Goal: Transaction & Acquisition: Purchase product/service

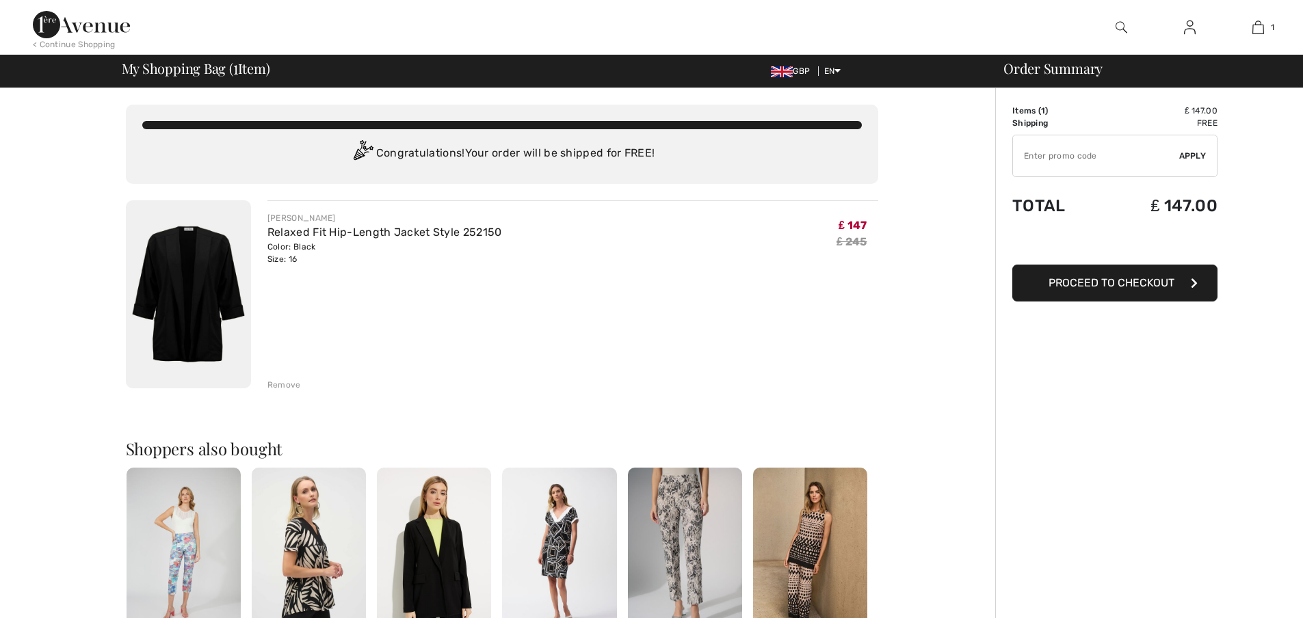
checkbox input "true"
click at [1038, 287] on button "Proceed to Checkout" at bounding box center [1114, 283] width 205 height 37
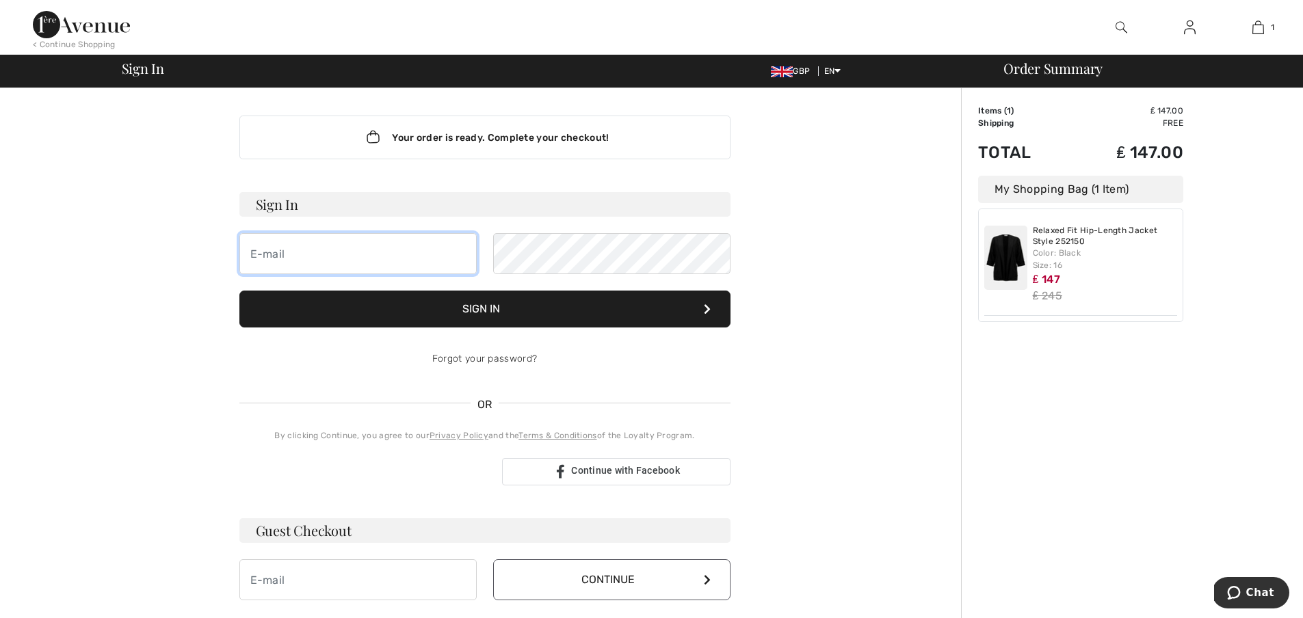
click at [408, 257] on input "email" at bounding box center [357, 253] width 237 height 41
type input "[EMAIL_ADDRESS][DOMAIN_NAME]"
click at [519, 359] on link "Forgot your password?" at bounding box center [484, 359] width 105 height 12
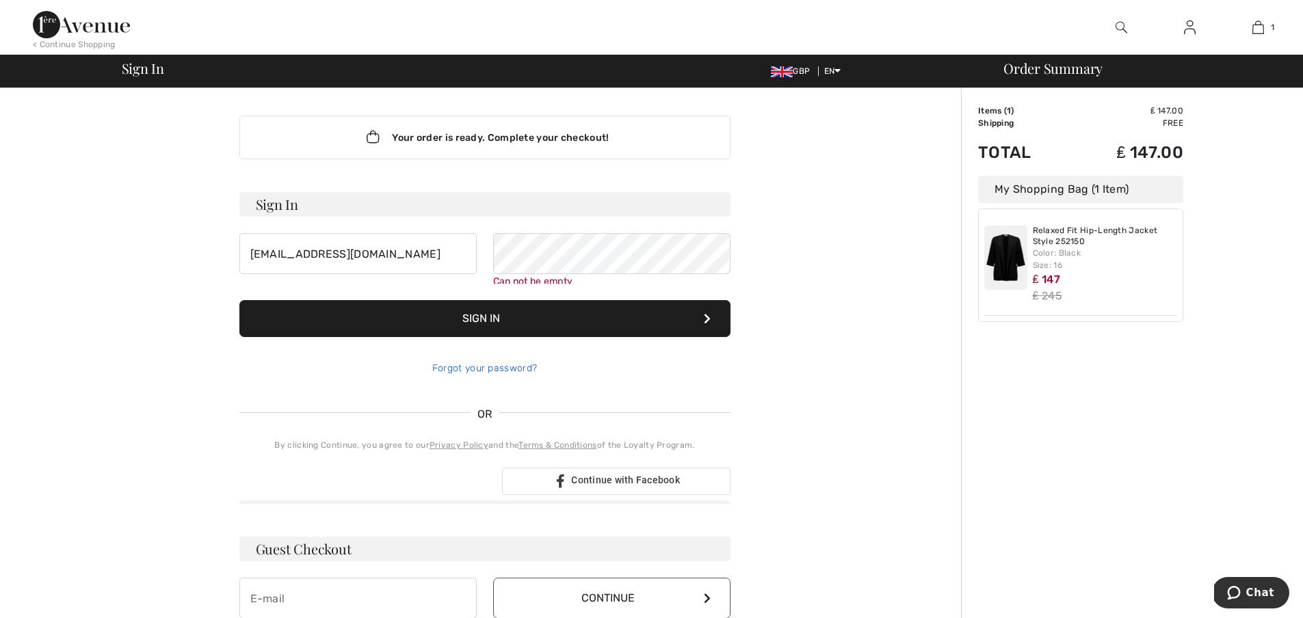
click at [519, 359] on div "Forgot your password?" at bounding box center [484, 368] width 491 height 41
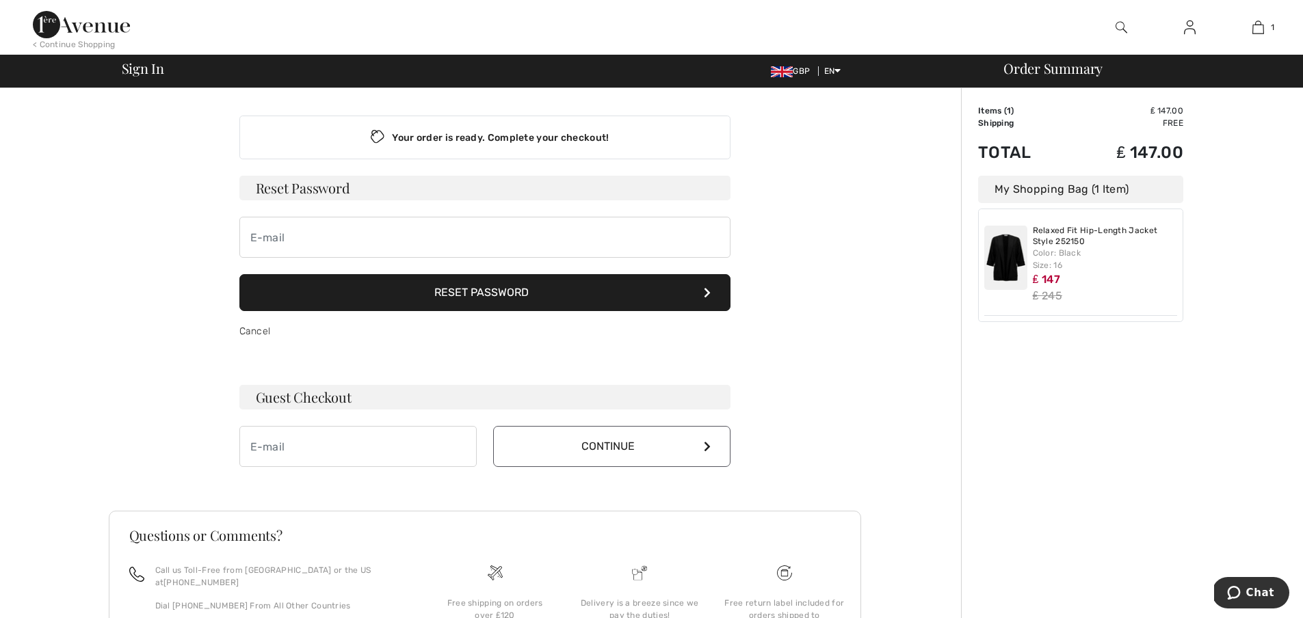
click at [366, 184] on h3 "Reset Password" at bounding box center [484, 188] width 491 height 25
click at [346, 188] on h3 "Reset Password" at bounding box center [484, 188] width 491 height 25
click at [696, 290] on button "Reset Password" at bounding box center [484, 292] width 491 height 37
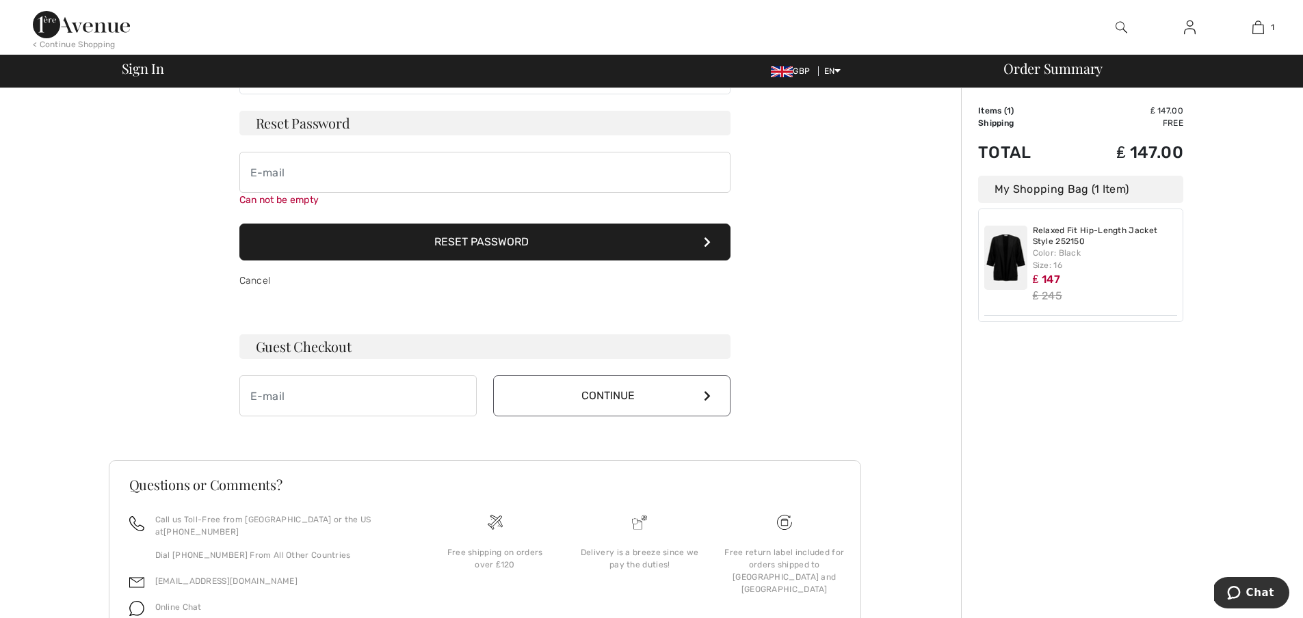
scroll to position [107, 0]
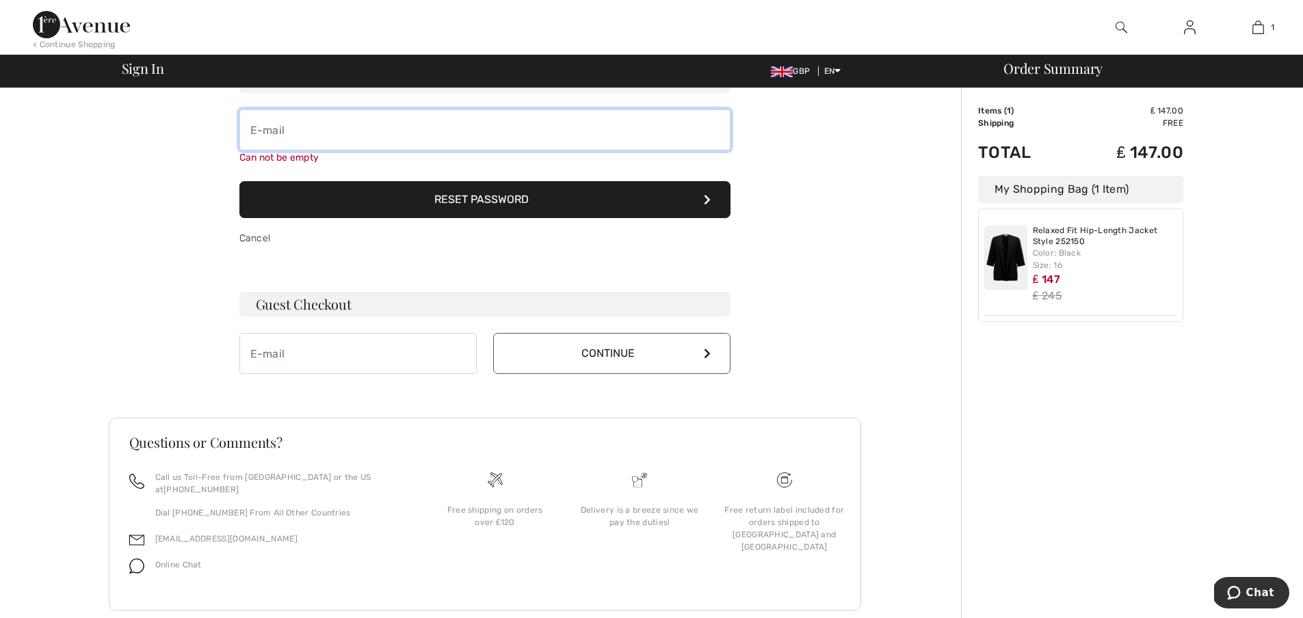
click at [295, 133] on input "email" at bounding box center [484, 129] width 491 height 41
type input "[EMAIL_ADDRESS][DOMAIN_NAME]"
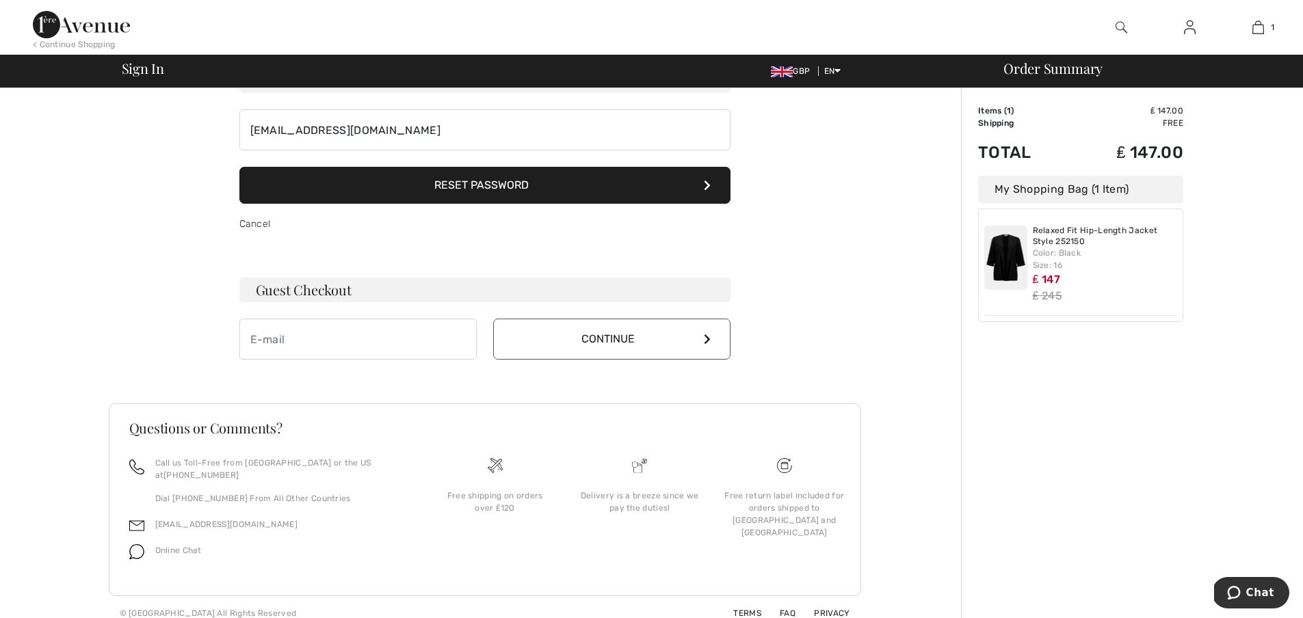
click at [324, 196] on button "Reset Password" at bounding box center [484, 185] width 491 height 37
click at [312, 293] on h3 "Guest Checkout" at bounding box center [484, 290] width 491 height 25
click at [241, 223] on link "Cancel" at bounding box center [254, 224] width 31 height 12
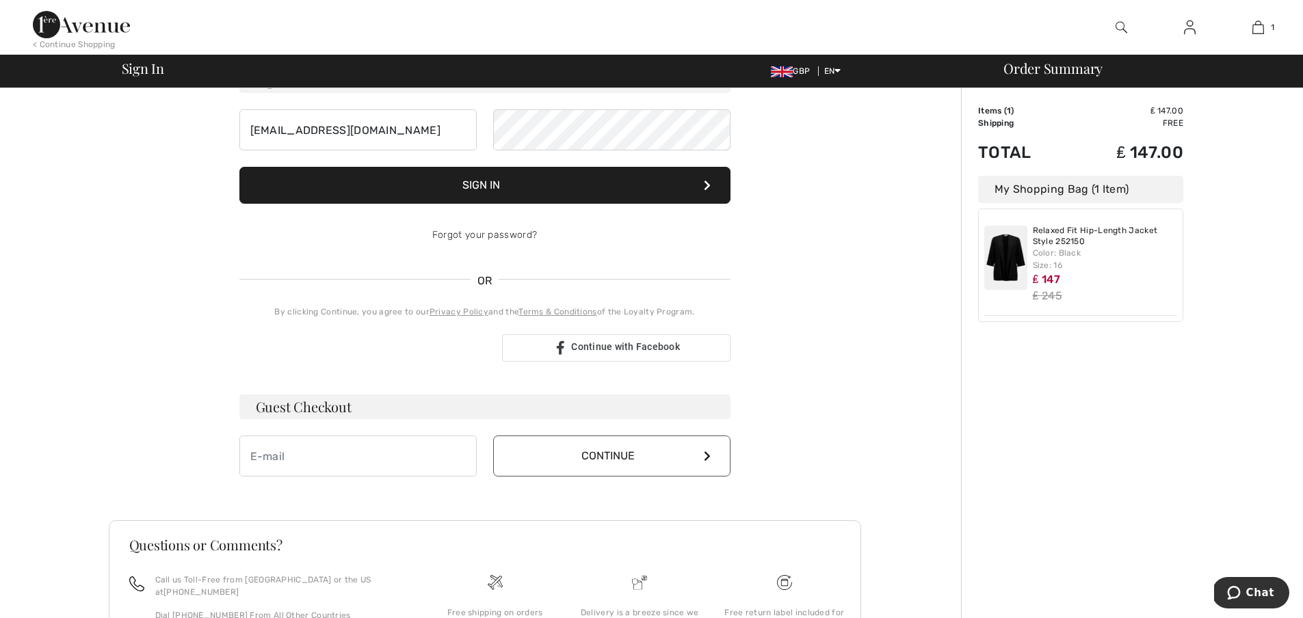
click at [303, 408] on h3 "Guest Checkout" at bounding box center [484, 407] width 491 height 25
click at [492, 189] on button "Sign In" at bounding box center [484, 185] width 491 height 37
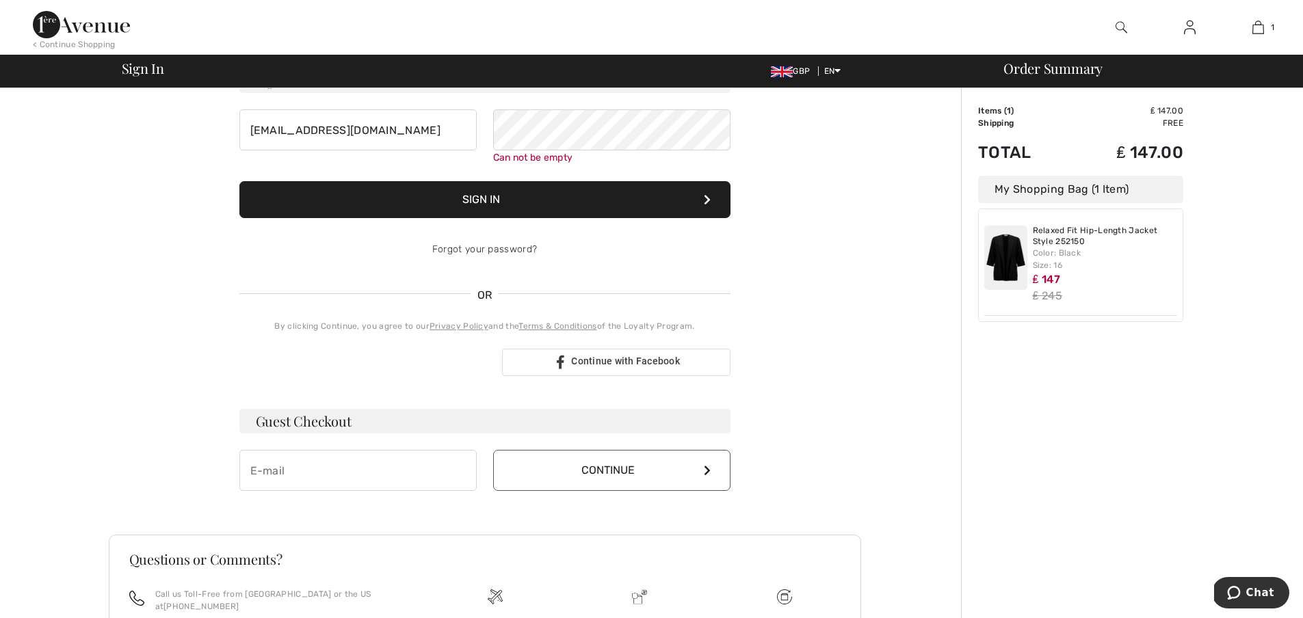
drag, startPoint x: 520, startPoint y: 198, endPoint x: 452, endPoint y: 197, distance: 68.4
click at [452, 197] on button "Sign In" at bounding box center [484, 199] width 491 height 37
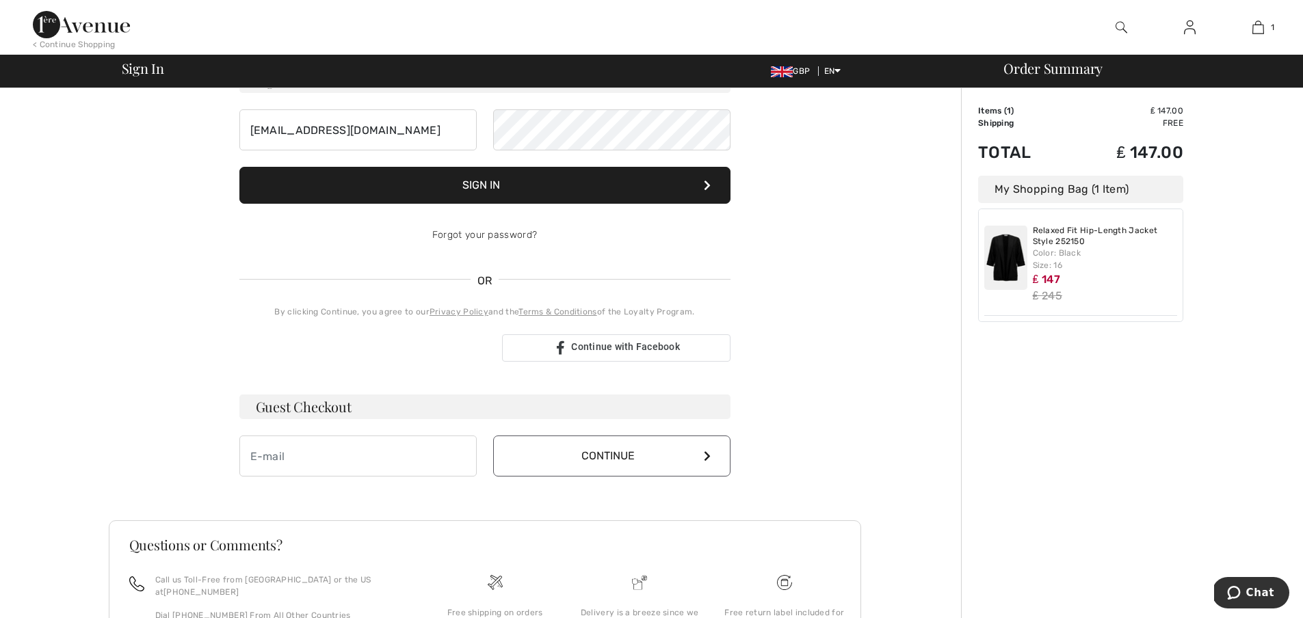
click at [707, 187] on icon at bounding box center [707, 185] width 7 height 11
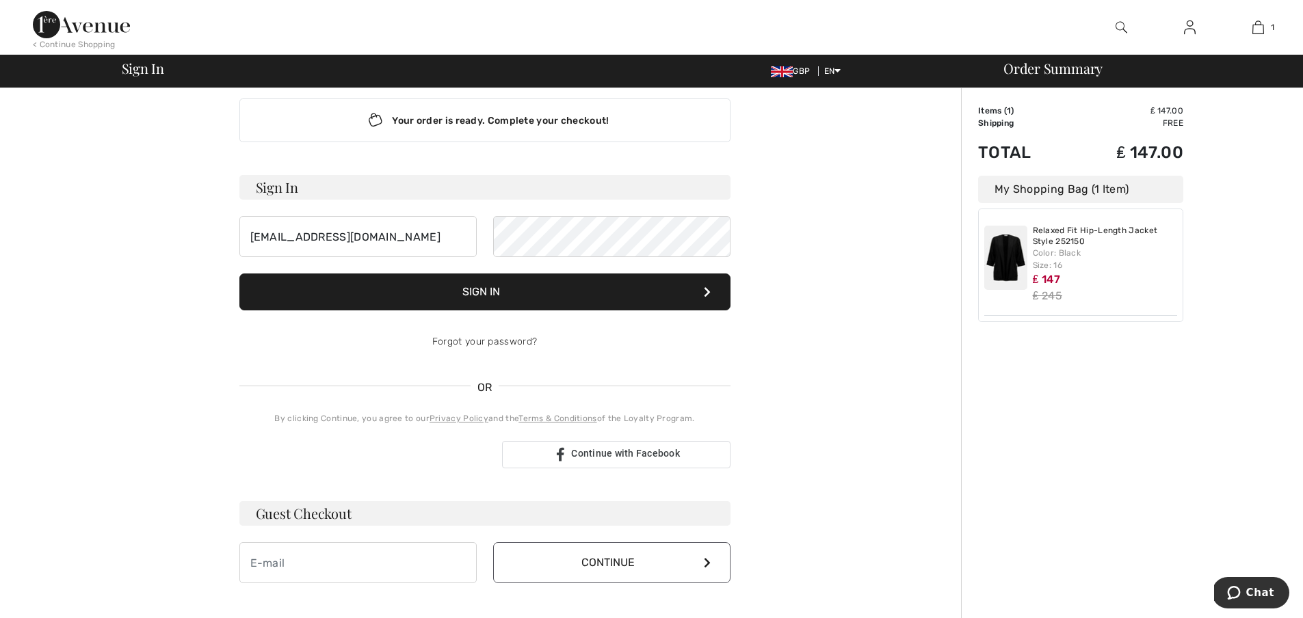
scroll to position [18, 0]
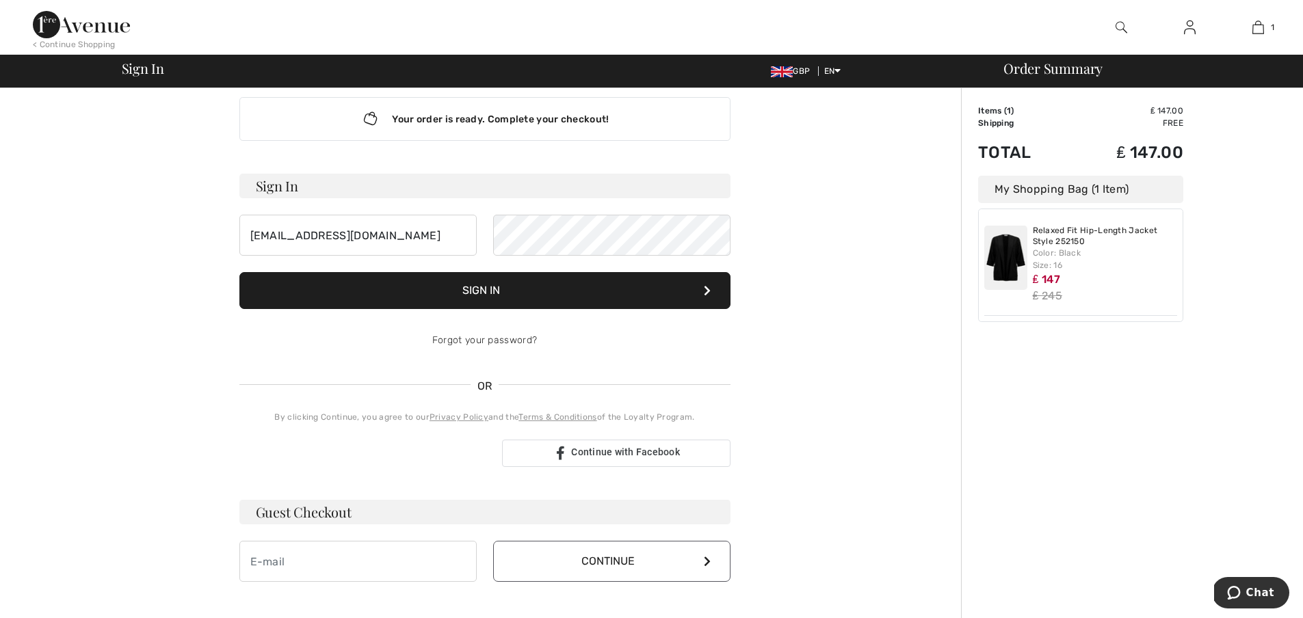
click at [351, 180] on h3 "Sign In" at bounding box center [484, 186] width 491 height 25
click at [520, 285] on button "Sign In" at bounding box center [484, 290] width 491 height 37
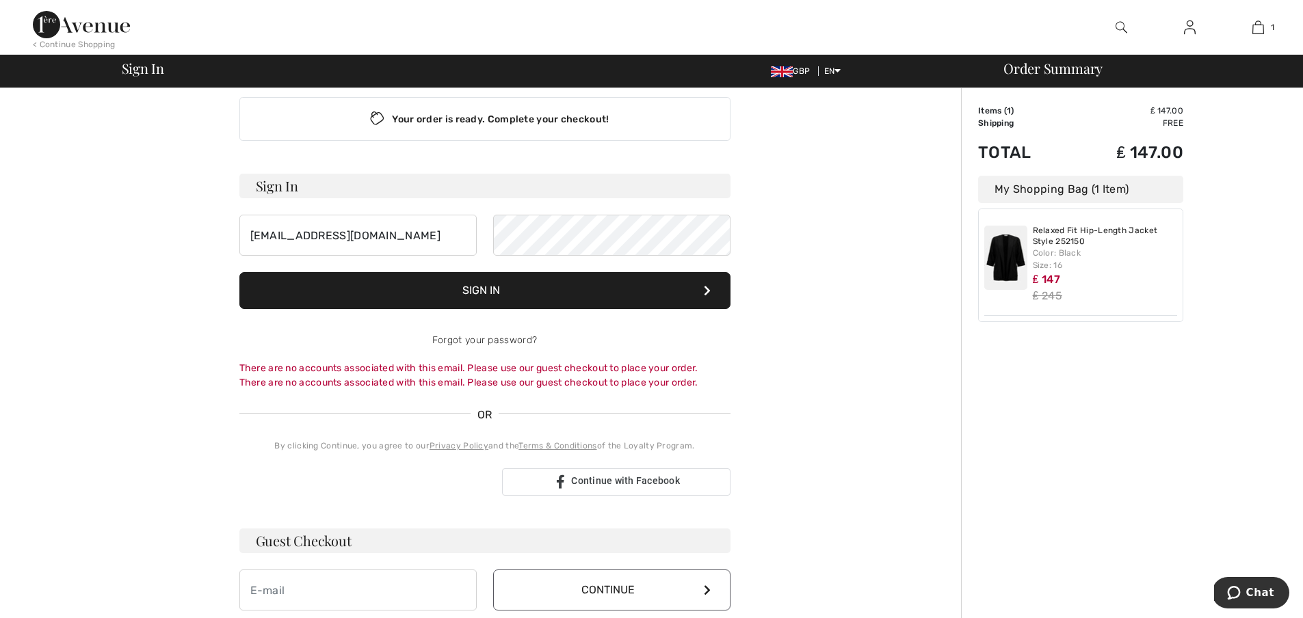
click at [344, 540] on h3 "Guest Checkout" at bounding box center [484, 541] width 491 height 25
click at [326, 582] on input "email" at bounding box center [357, 590] width 237 height 41
type input "[EMAIL_ADDRESS][DOMAIN_NAME]"
click at [681, 594] on button "Continue" at bounding box center [611, 590] width 237 height 41
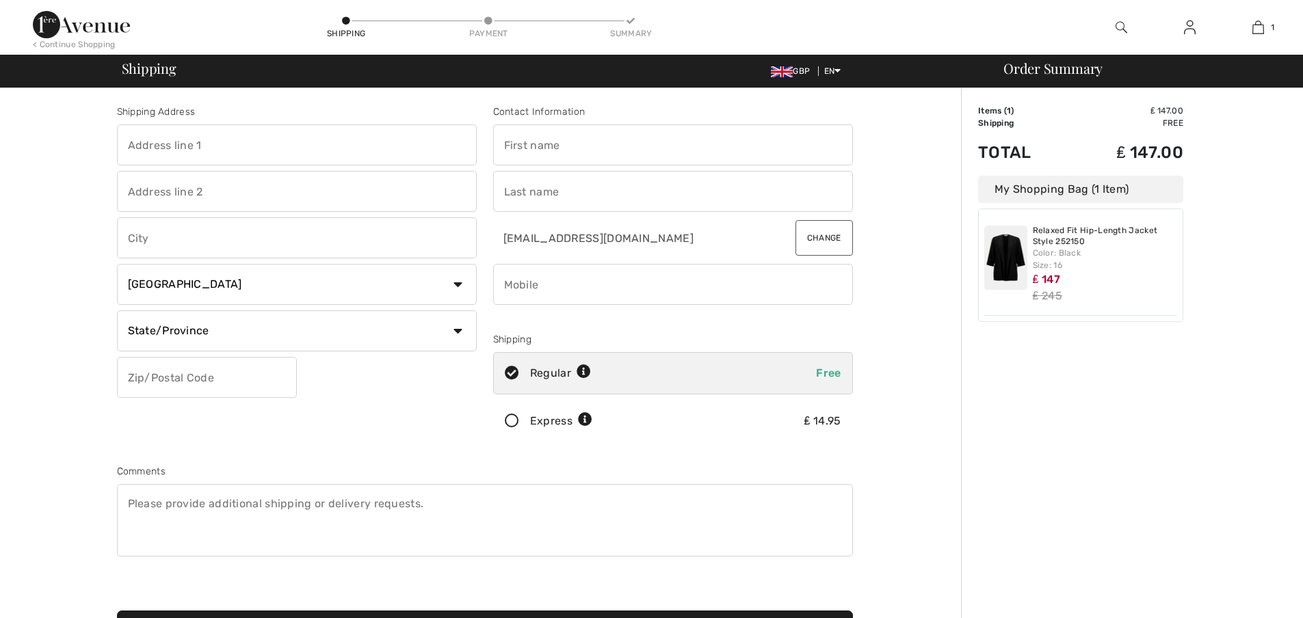
checkbox input "true"
click at [578, 145] on input "text" at bounding box center [673, 144] width 360 height 41
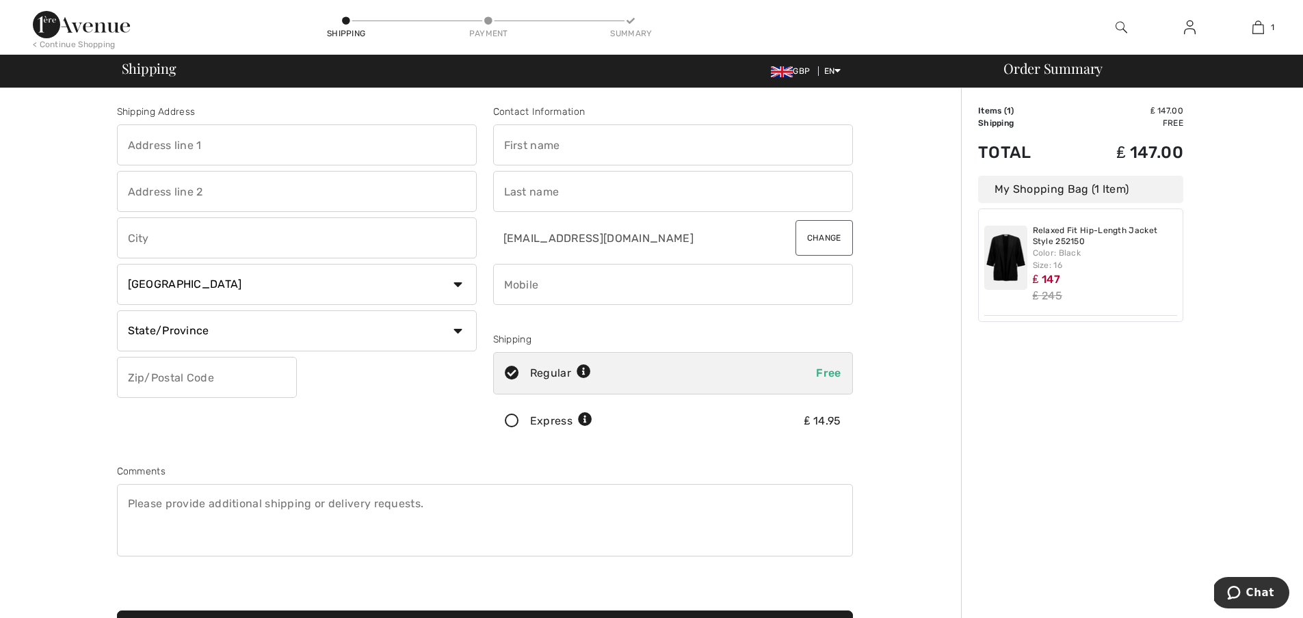
type input "Jan"
type input "17 Highfield"
type input "[GEOGRAPHIC_DATA]"
type input "Watford"
select select "GB"
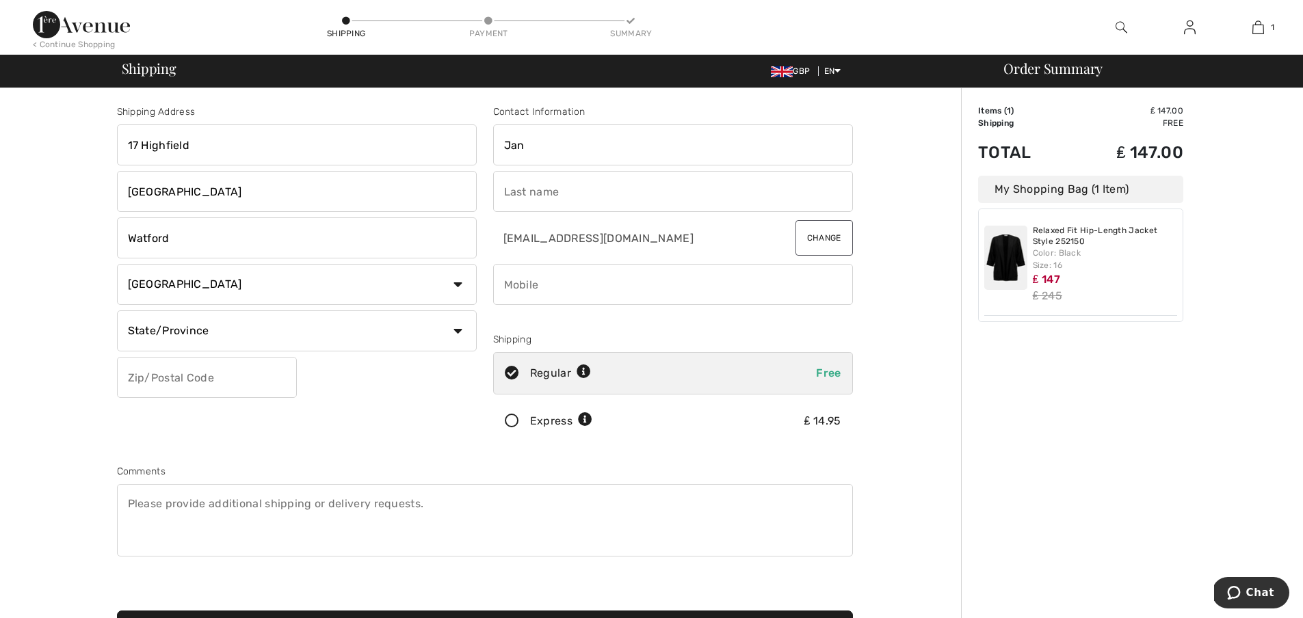
type input "WD195DY"
type input "Packman"
type input "07946420721"
type input "[GEOGRAPHIC_DATA]"
click at [200, 522] on textarea at bounding box center [485, 520] width 736 height 72
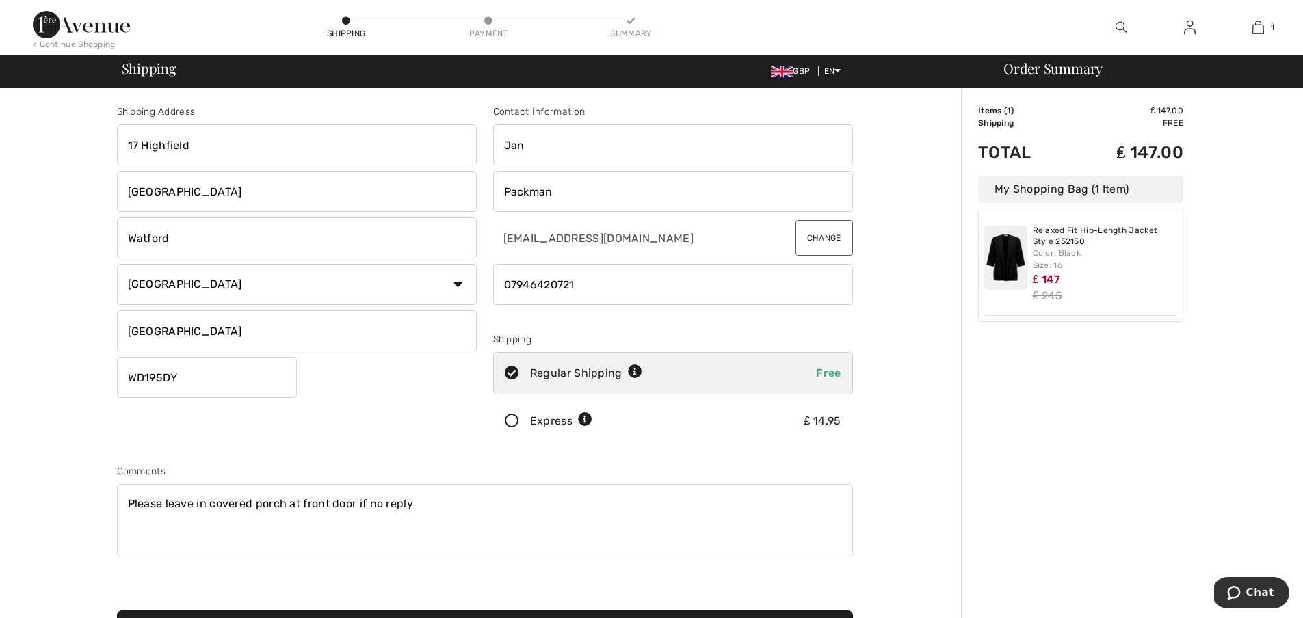
type textarea "Please leave in covered porch at front door if no reply"
click at [1185, 187] on div "Order Summary Details Items ( 1 ) ₤ 147.00 Promo code ₤ 0.00 Shipping Free Tax1…" at bounding box center [1132, 489] width 342 height 803
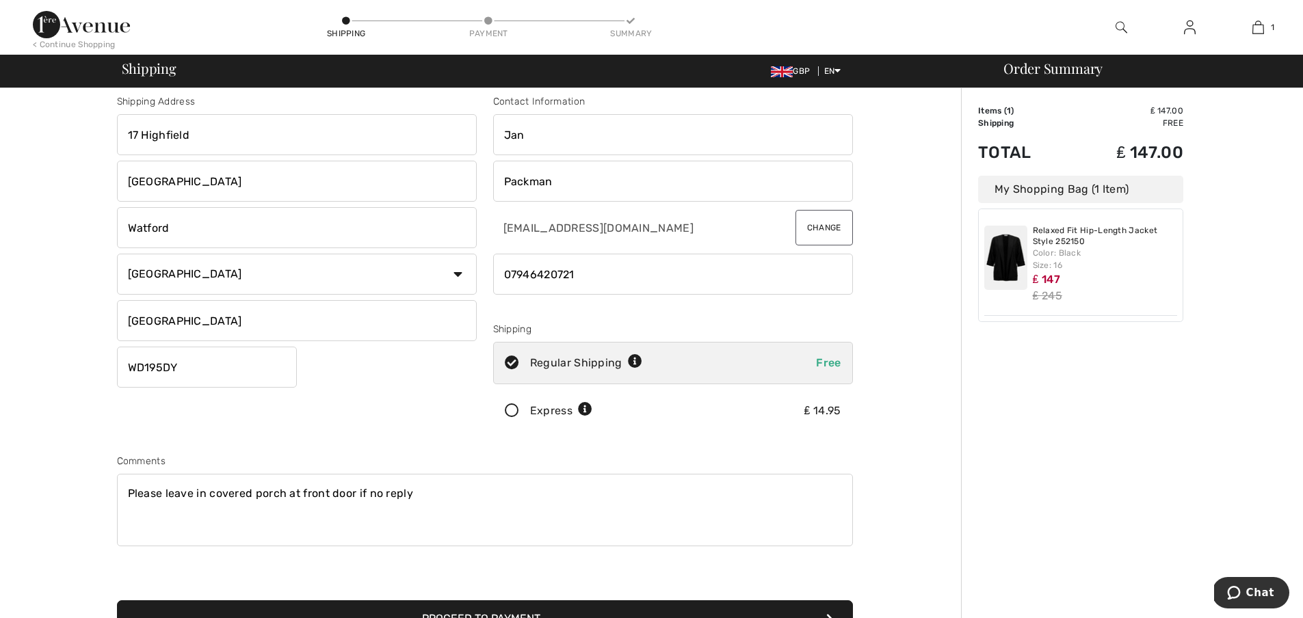
scroll to position [13, 0]
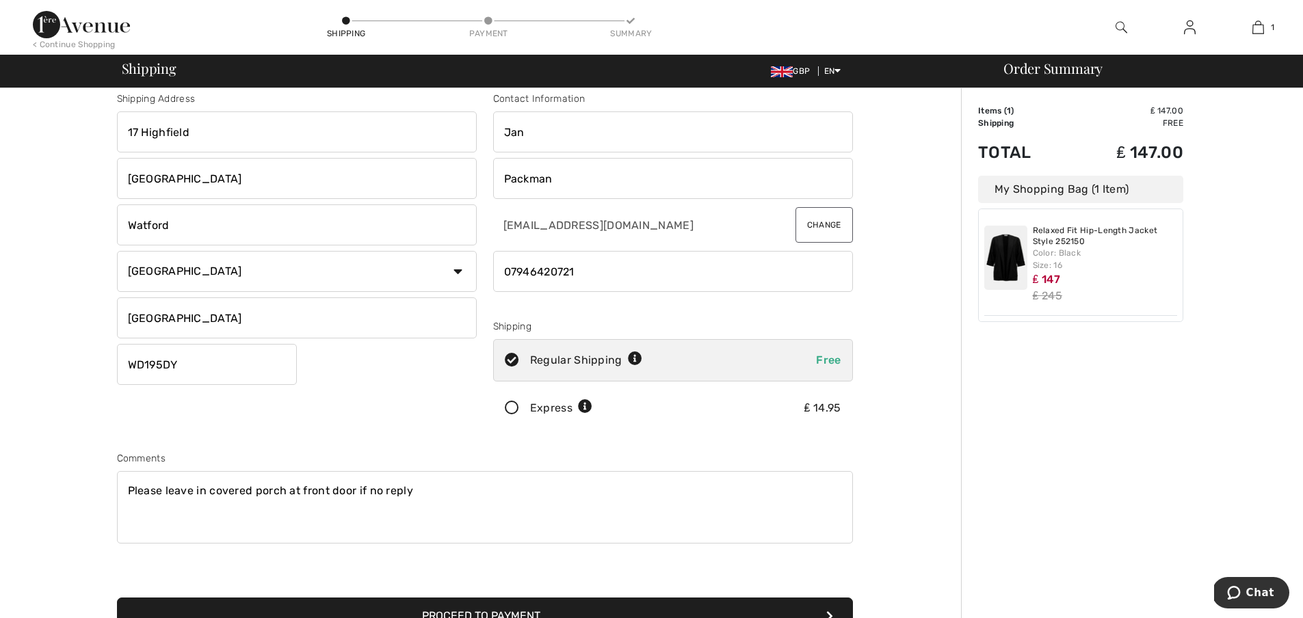
drag, startPoint x: 1301, startPoint y: 379, endPoint x: 1299, endPoint y: 398, distance: 19.2
click at [1299, 396] on div "Order Summary Details Items ( 1 ) ₤ 147.00 Promo code ₤ 0.00 Shipping Free Tax1…" at bounding box center [1132, 476] width 342 height 803
drag, startPoint x: 1299, startPoint y: 398, endPoint x: 1299, endPoint y: 411, distance: 13.0
click at [1299, 403] on div "Order Summary Details Items ( 1 ) ₤ 147.00 Promo code ₤ 0.00 Shipping Free Tax1…" at bounding box center [1132, 476] width 342 height 803
drag, startPoint x: 1299, startPoint y: 411, endPoint x: 1298, endPoint y: 433, distance: 21.9
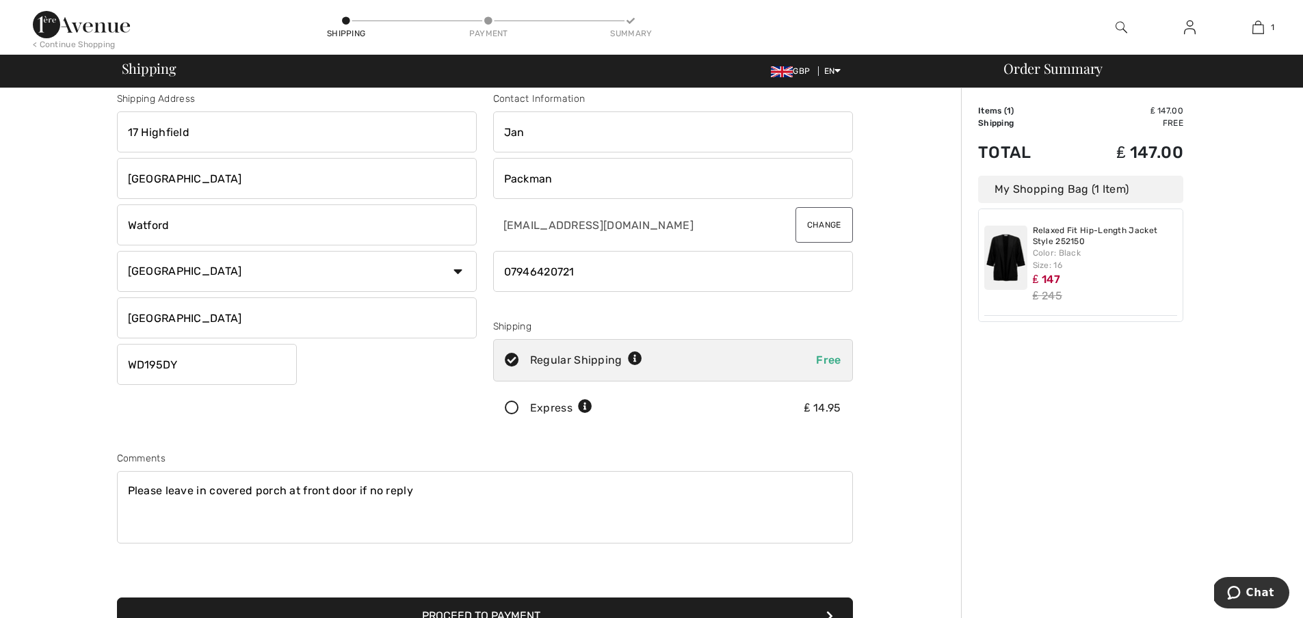
click at [1298, 433] on div "Order Summary Details Items ( 1 ) ₤ 147.00 Promo code ₤ 0.00 Shipping Free Tax1…" at bounding box center [1132, 476] width 342 height 803
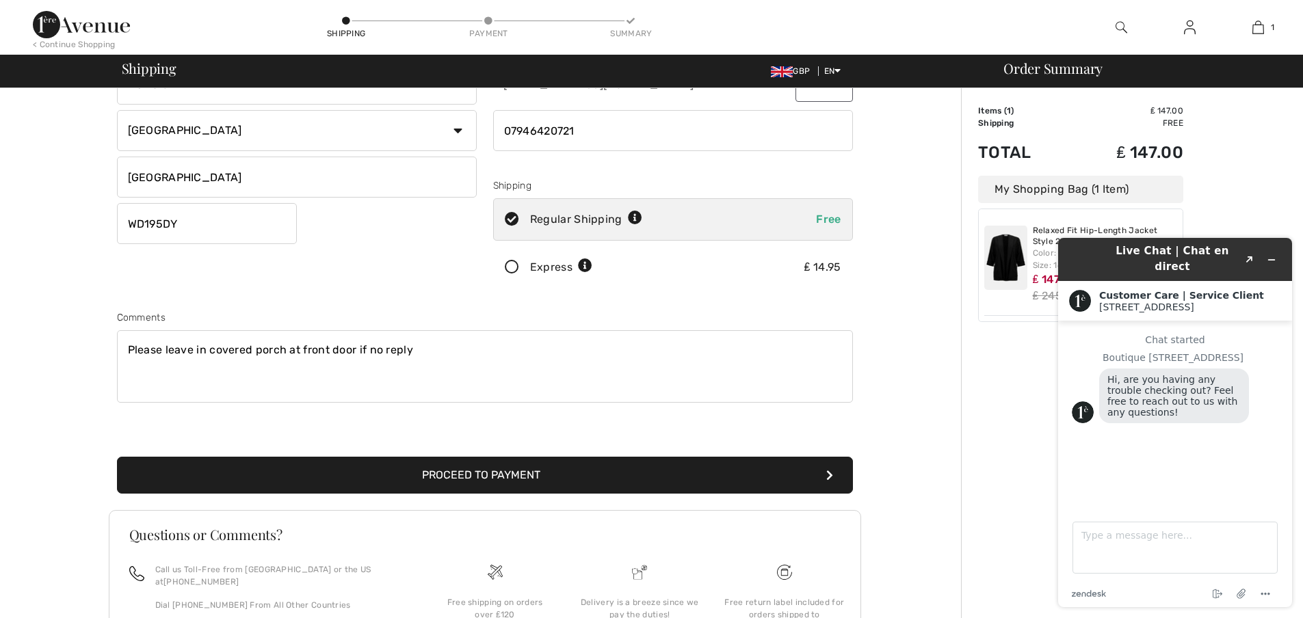
scroll to position [166, 0]
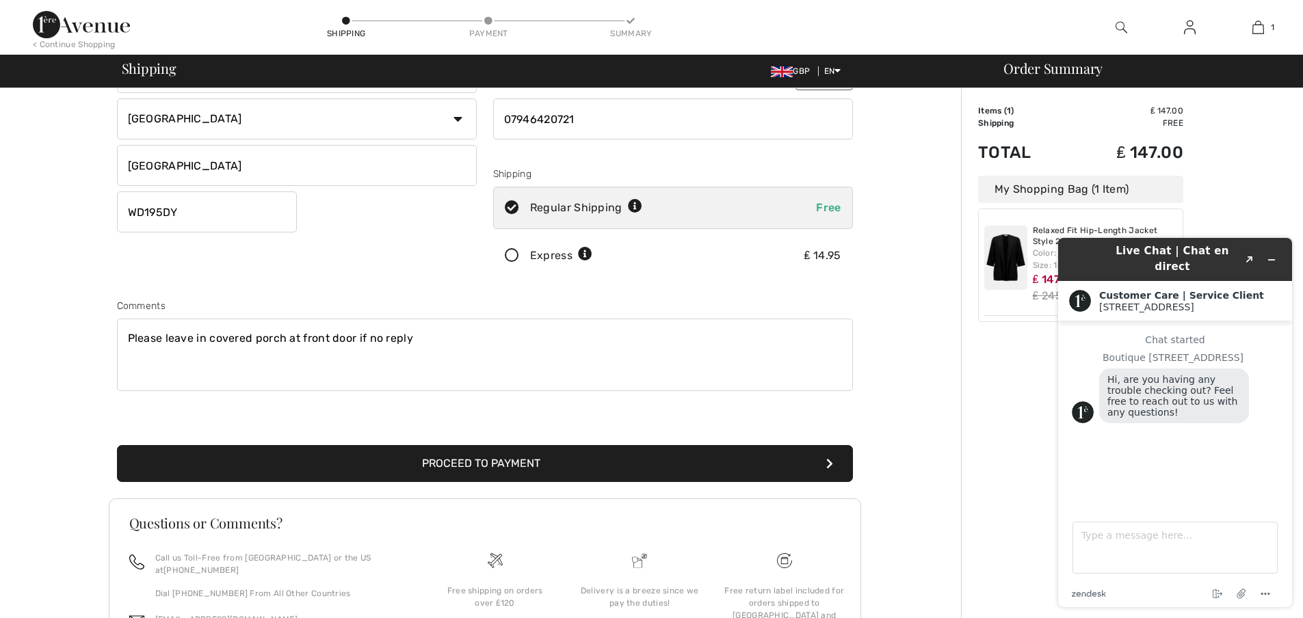
click at [457, 466] on button "Proceed to Payment" at bounding box center [485, 463] width 736 height 37
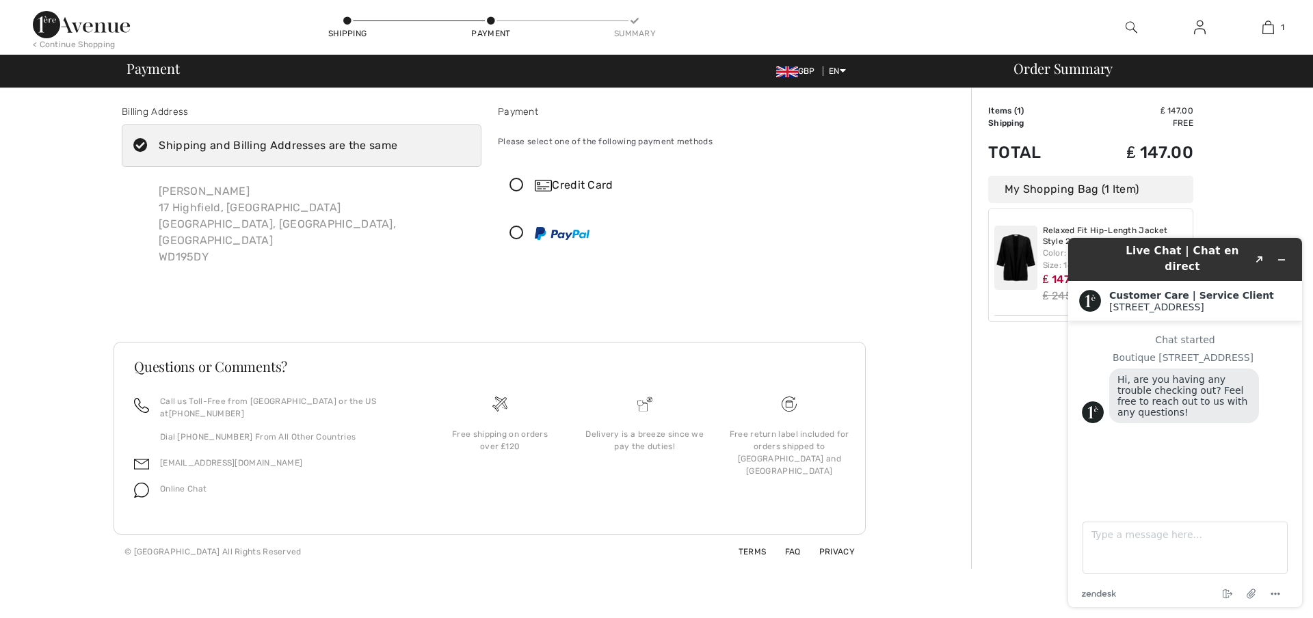
click at [516, 183] on icon at bounding box center [517, 186] width 36 height 14
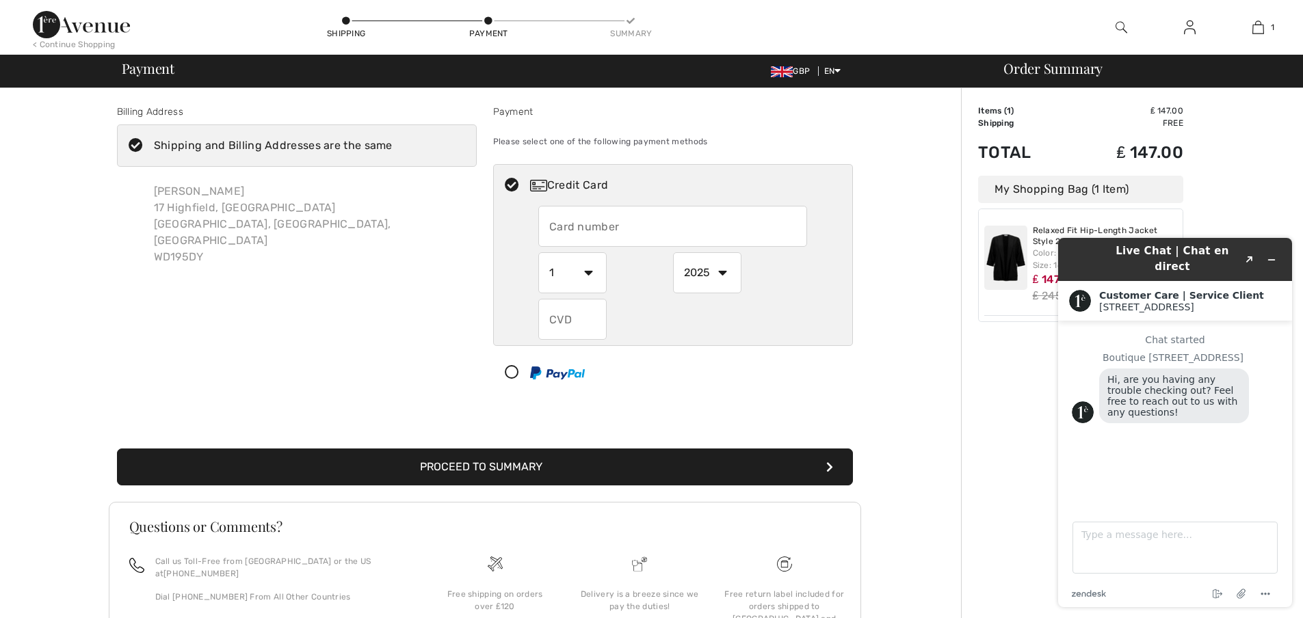
click at [565, 228] on input "text" at bounding box center [672, 226] width 269 height 41
type input "5286898980920418"
click at [589, 274] on select "1 2 3 4 5 6 7 8 9 10 11 12" at bounding box center [572, 272] width 68 height 41
select select "3"
click at [724, 272] on select "2025 2026 2027 2028 2029 2030 2031 2032 2033 2034 2035" at bounding box center [707, 272] width 68 height 41
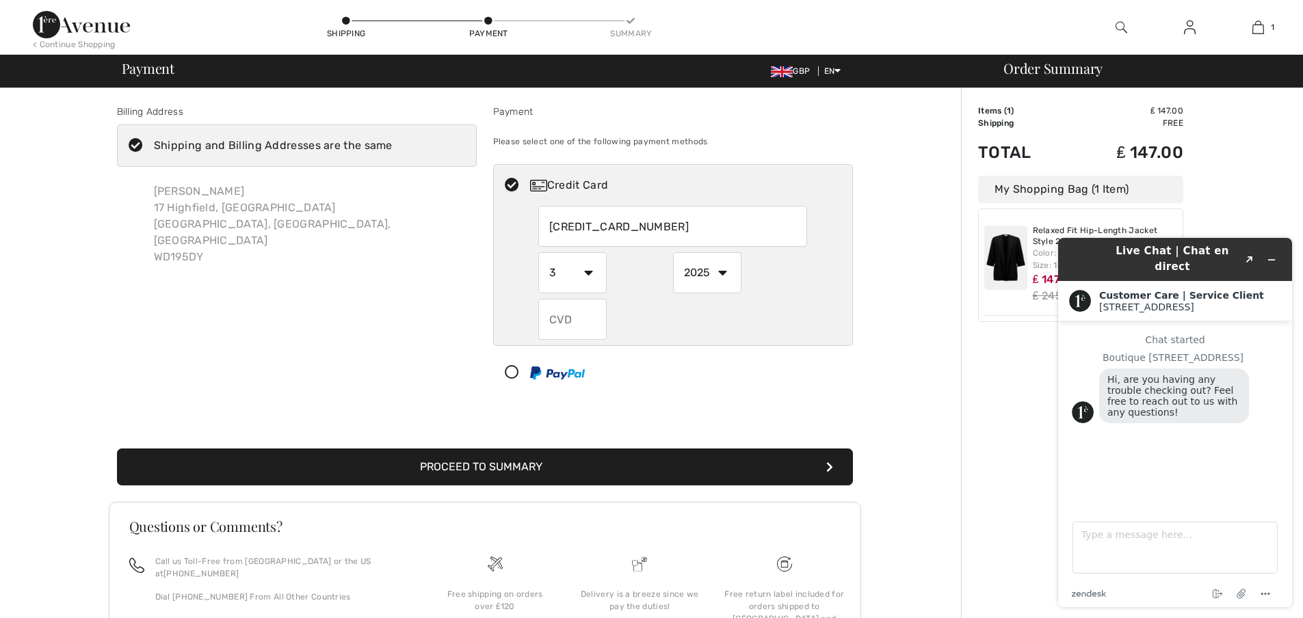
select select "2026"
click at [577, 327] on input "text" at bounding box center [572, 319] width 68 height 41
type input "787"
click at [579, 466] on button "Proceed to Summary" at bounding box center [485, 467] width 736 height 37
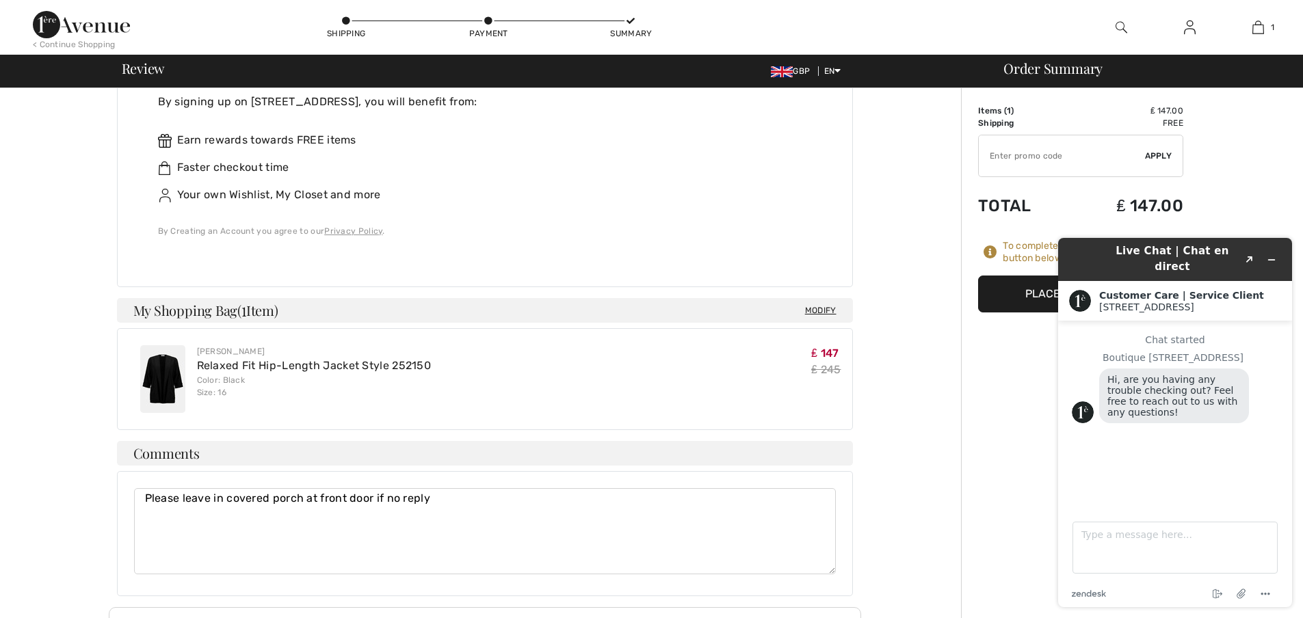
scroll to position [425, 0]
click at [1270, 255] on icon "Minimize widget" at bounding box center [1272, 260] width 10 height 10
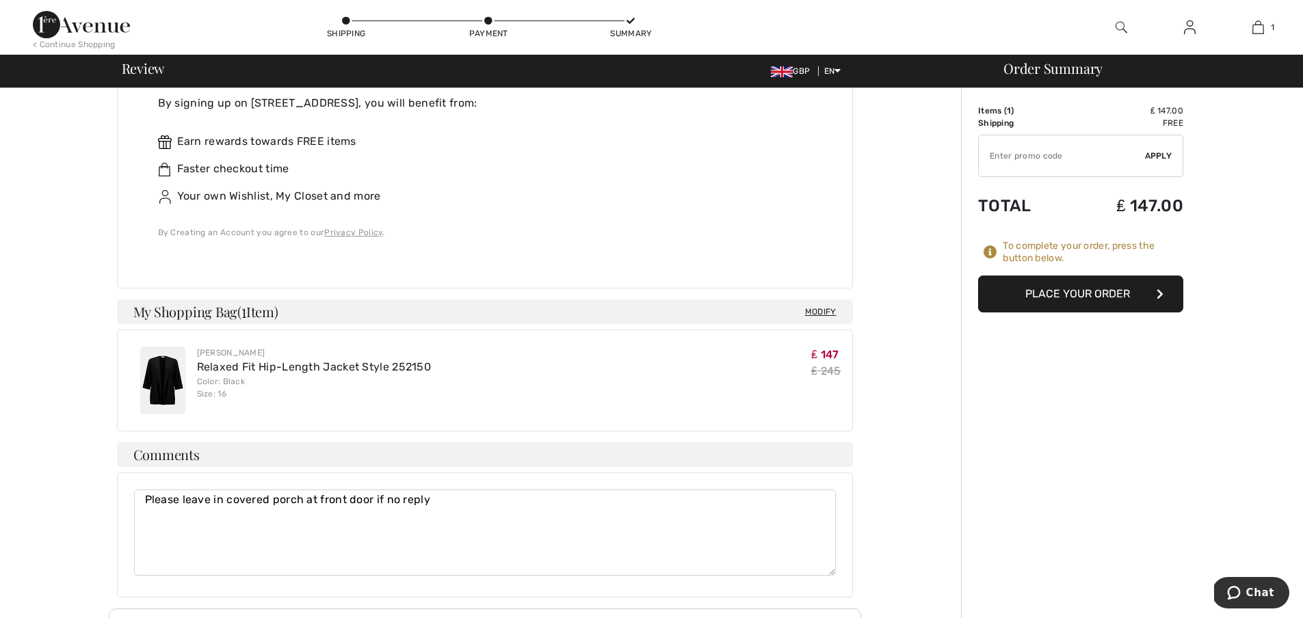
click at [1092, 292] on button "Place Your Order" at bounding box center [1080, 294] width 205 height 37
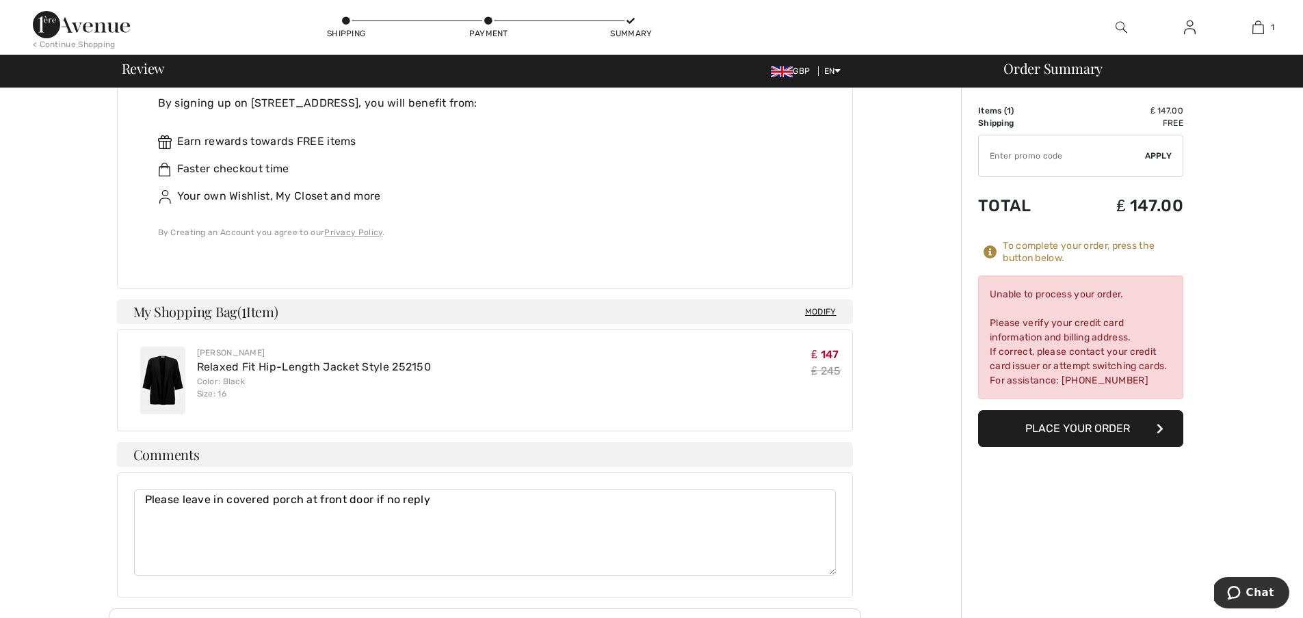
click at [1120, 428] on button "Place Your Order" at bounding box center [1080, 428] width 205 height 37
click at [1160, 425] on icon "button" at bounding box center [1160, 428] width 7 height 11
click at [1249, 592] on span "Chat" at bounding box center [1260, 593] width 28 height 12
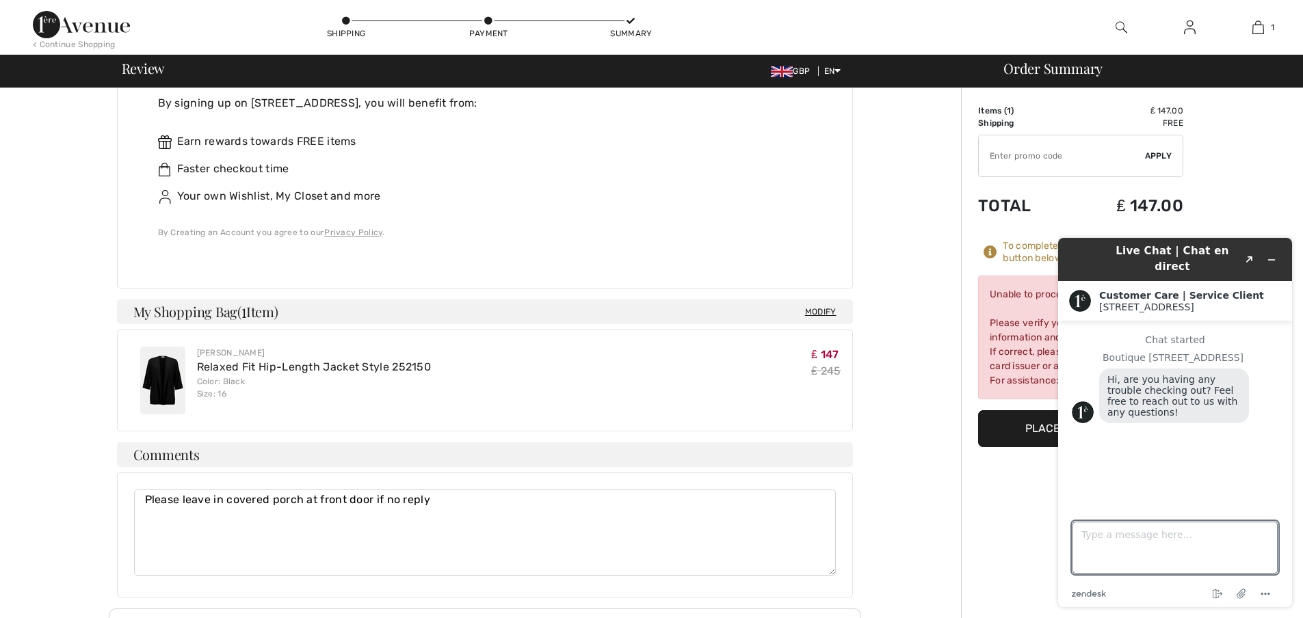
click at [1114, 540] on textarea "Type a message here..." at bounding box center [1174, 548] width 205 height 52
type textarea "please cancel this order as you are not accepting my credit card."
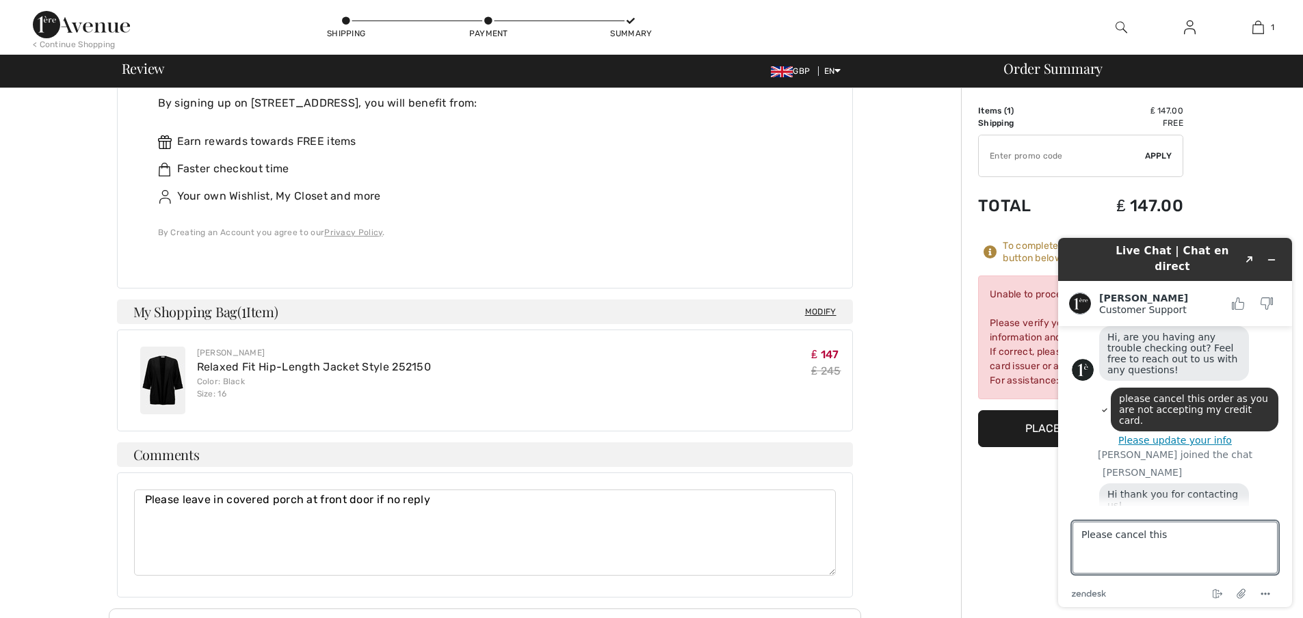
scroll to position [92, 0]
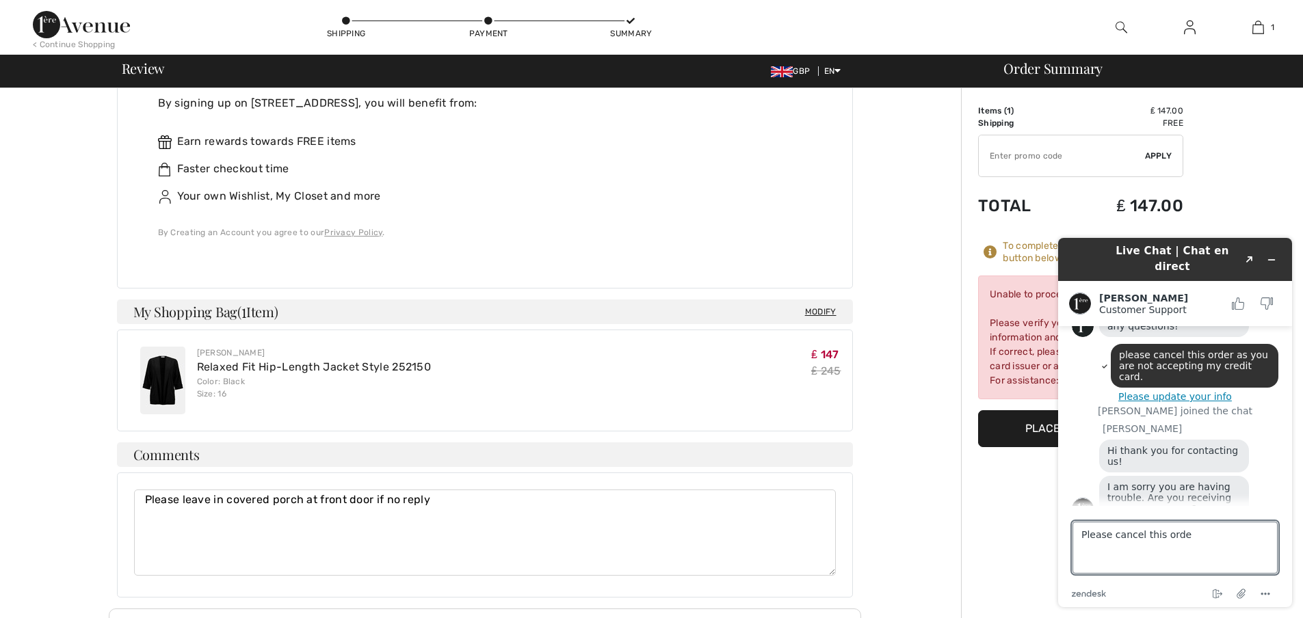
type textarea "Please cancel this order"
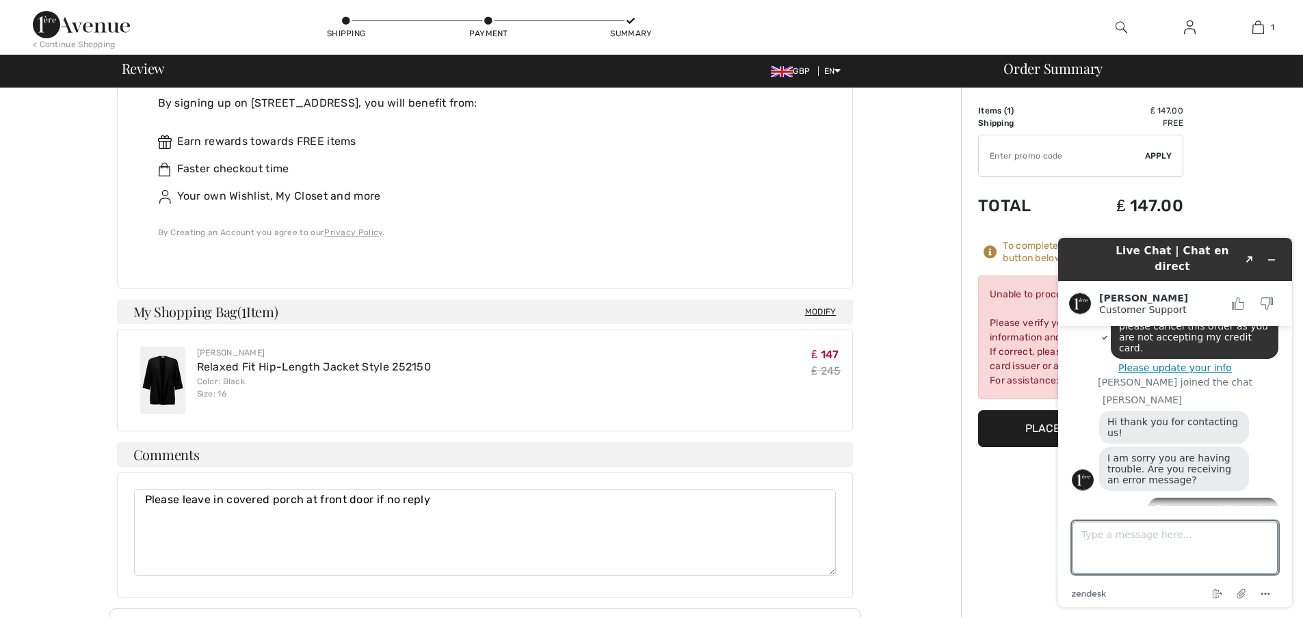
scroll to position [168, 0]
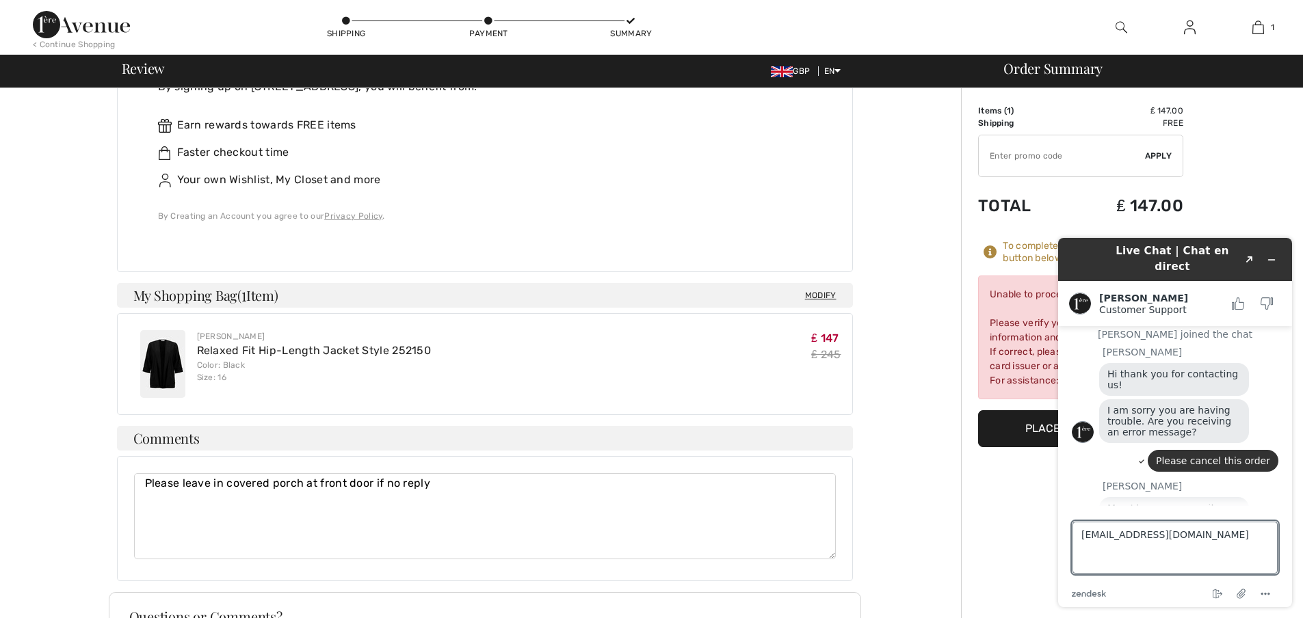
drag, startPoint x: 1305, startPoint y: 517, endPoint x: 253, endPoint y: 300, distance: 1074.0
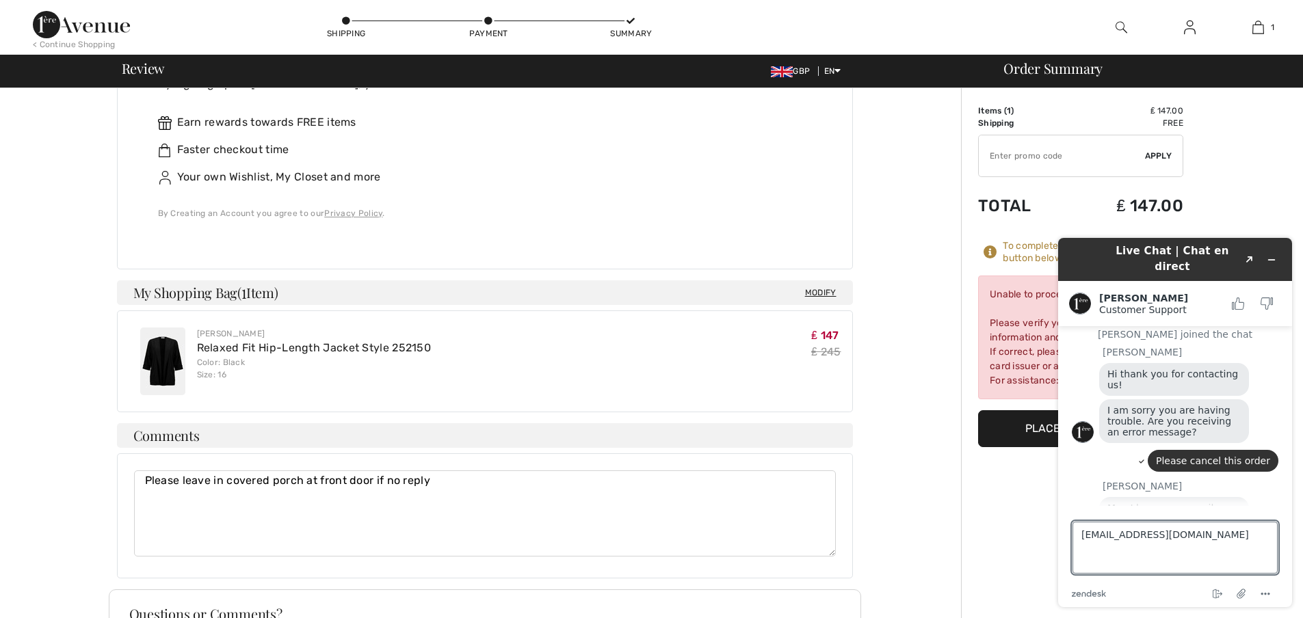
type textarea "[EMAIL_ADDRESS][DOMAIN_NAME]"
click at [1300, 528] on div "Live Chat | Chat en direct Created with Sketch. Amanda Customer Support Custome…" at bounding box center [1175, 422] width 256 height 391
click at [1238, 540] on textarea "[EMAIL_ADDRESS][DOMAIN_NAME]" at bounding box center [1174, 548] width 205 height 52
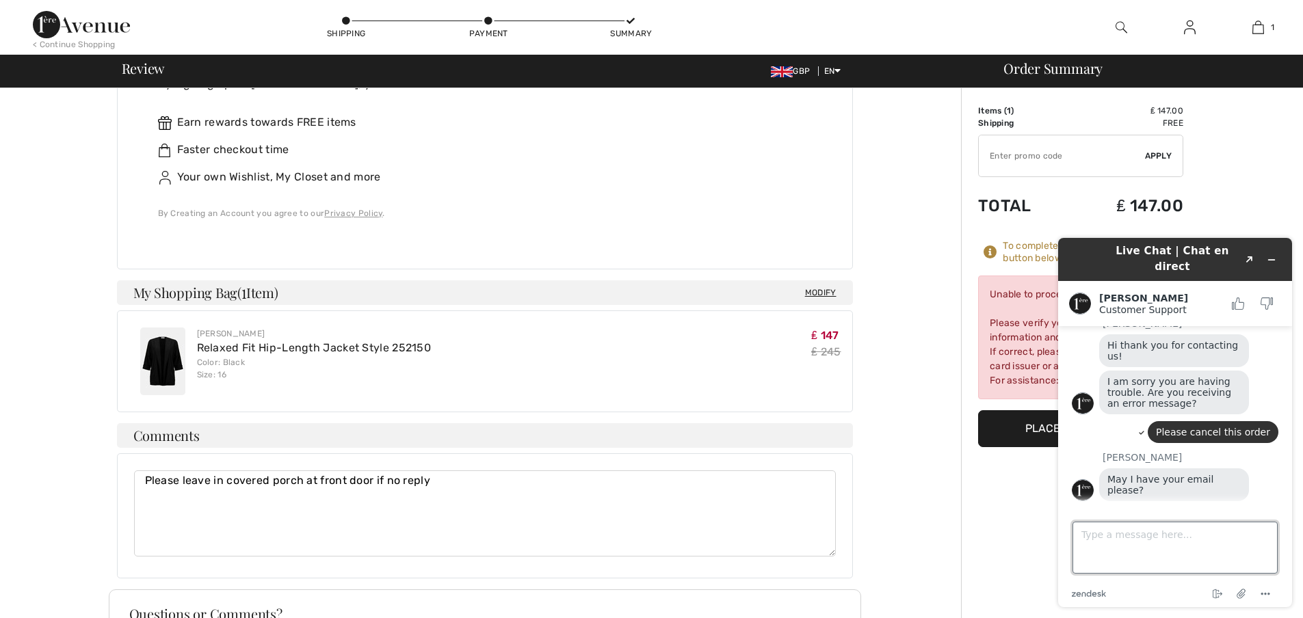
scroll to position [267, 0]
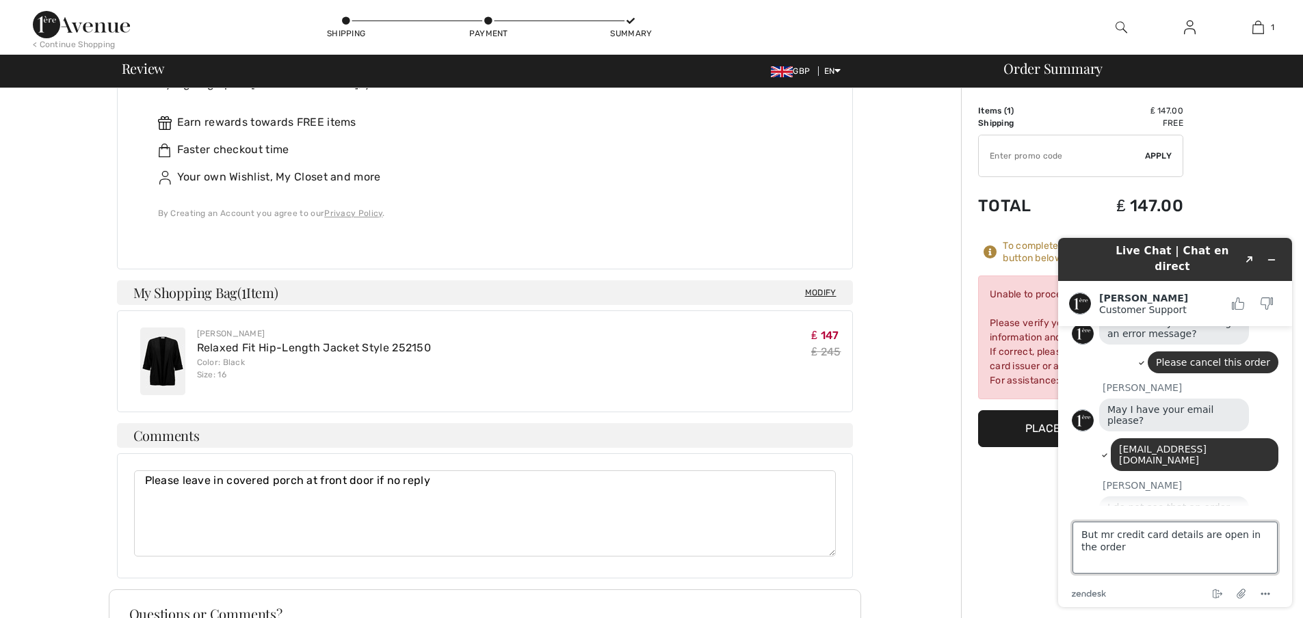
click at [1108, 540] on textarea "But mr credit card details are open in the order" at bounding box center [1174, 548] width 205 height 52
click at [1113, 540] on textarea "But myr credit card details are open in the order" at bounding box center [1174, 548] width 205 height 52
drag, startPoint x: 1111, startPoint y: 536, endPoint x: 1100, endPoint y: 537, distance: 11.0
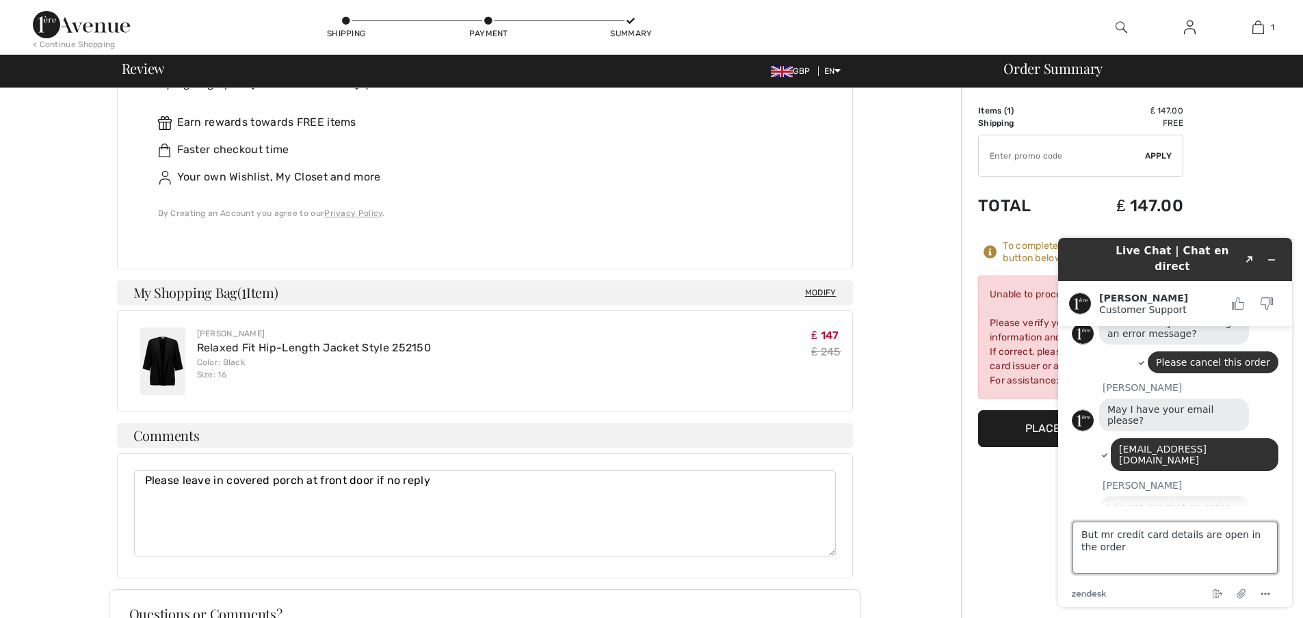
click at [1100, 537] on textarea "But mr credit card details are open in the order" at bounding box center [1174, 548] width 205 height 52
click at [1109, 551] on textarea "But my credit card details are open in the order" at bounding box center [1174, 548] width 205 height 52
drag, startPoint x: 1131, startPoint y: 543, endPoint x: 1132, endPoint y: 551, distance: 7.6
click at [1132, 551] on textarea "But my credit card details are open in the order" at bounding box center [1174, 548] width 205 height 52
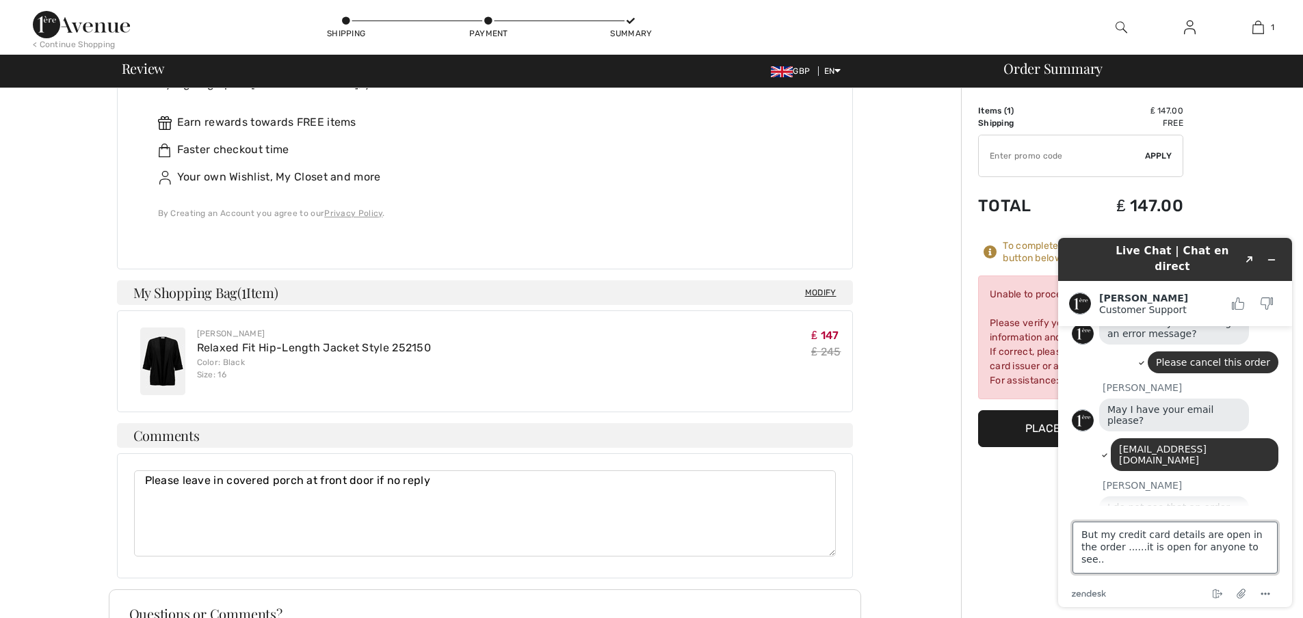
type textarea "But my credit card details are open in the order ......it is open for anyone to…"
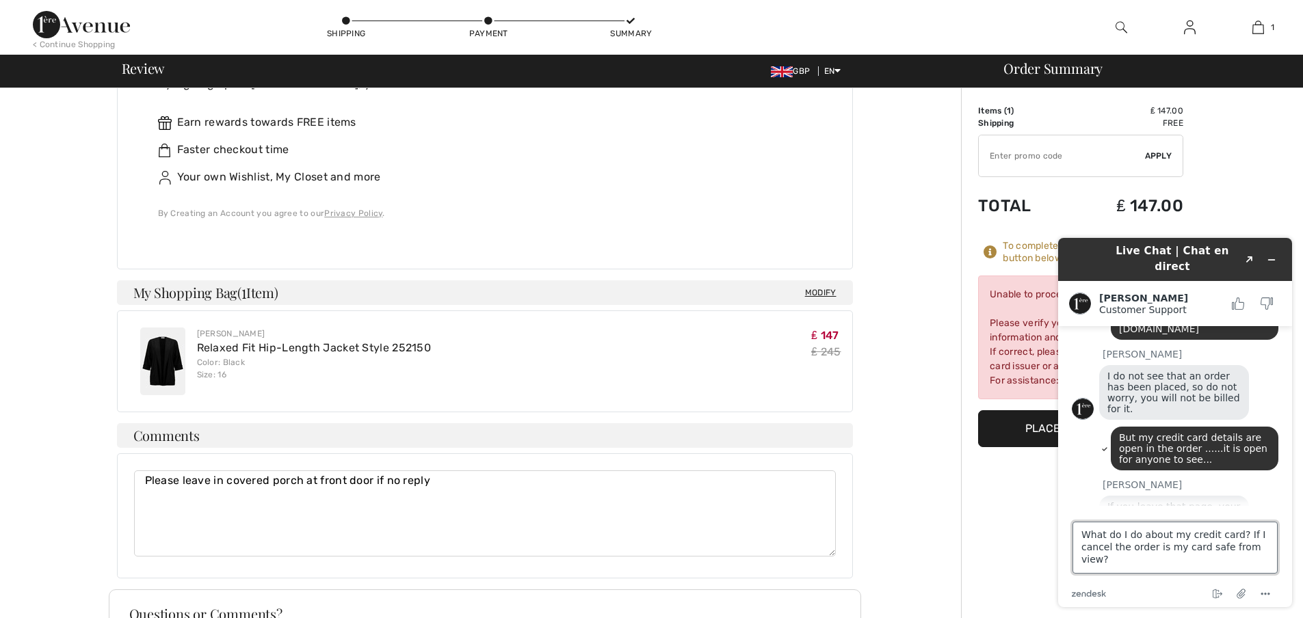
scroll to position [401, 0]
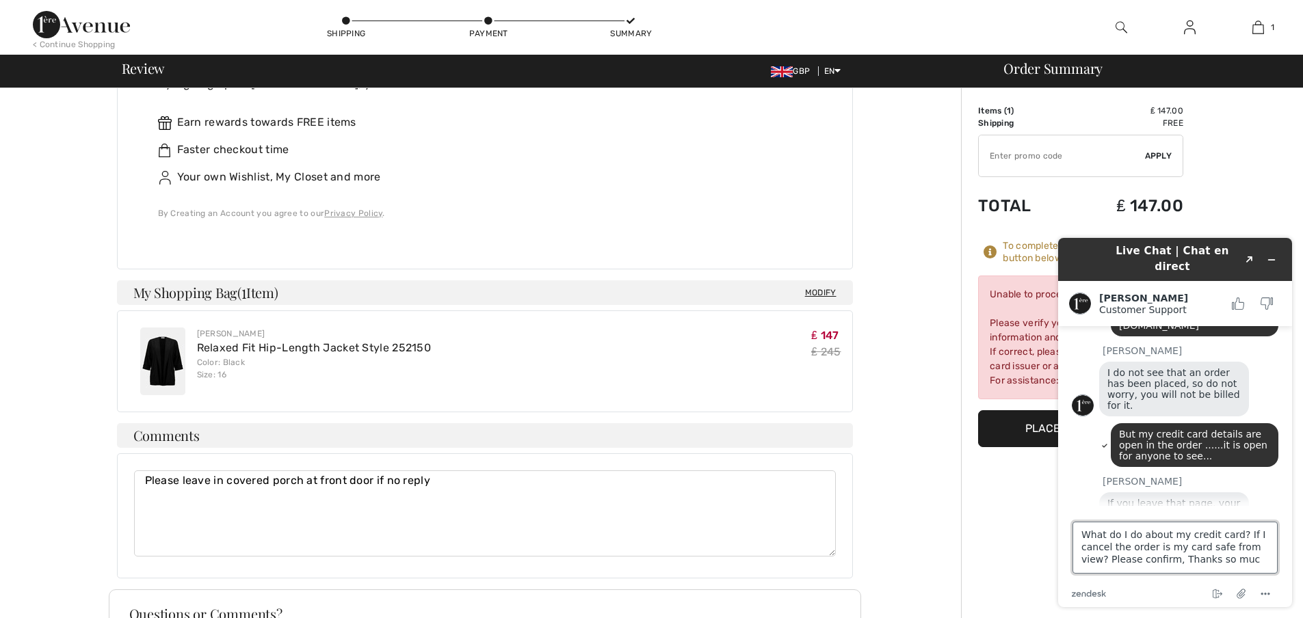
type textarea "What do I do about my credit card? If I cancel the order is my card safe from v…"
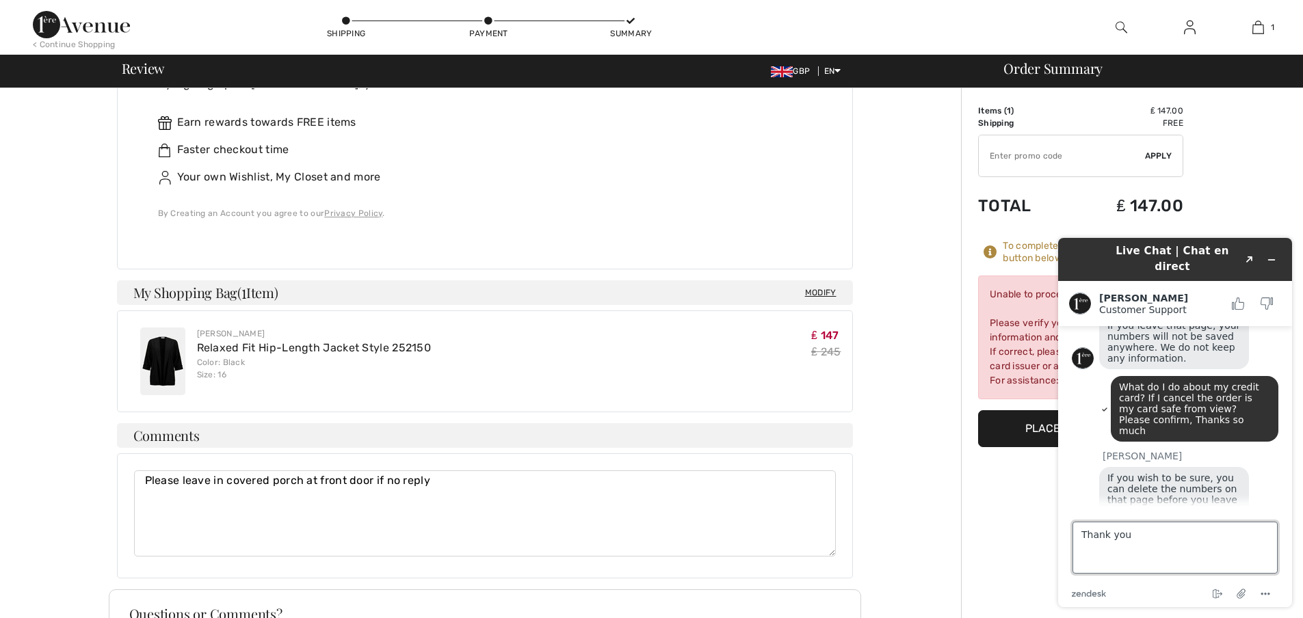
scroll to position [577, 0]
type textarea "Thank you thats a great idea"
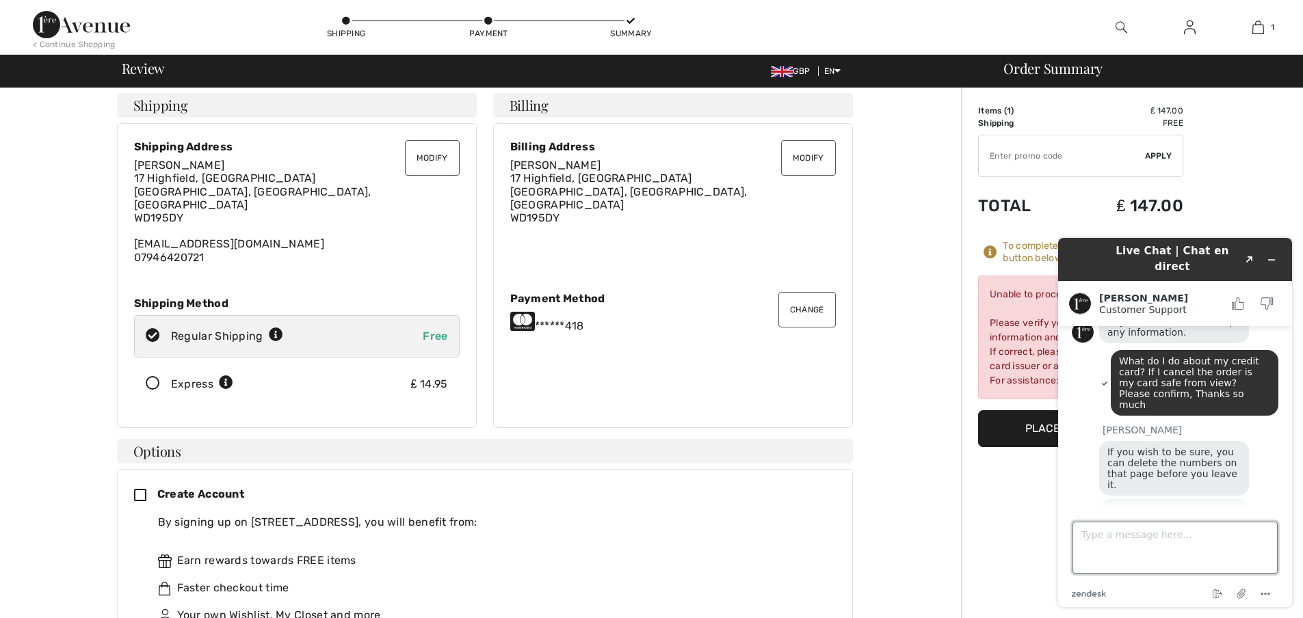
scroll to position [0, 0]
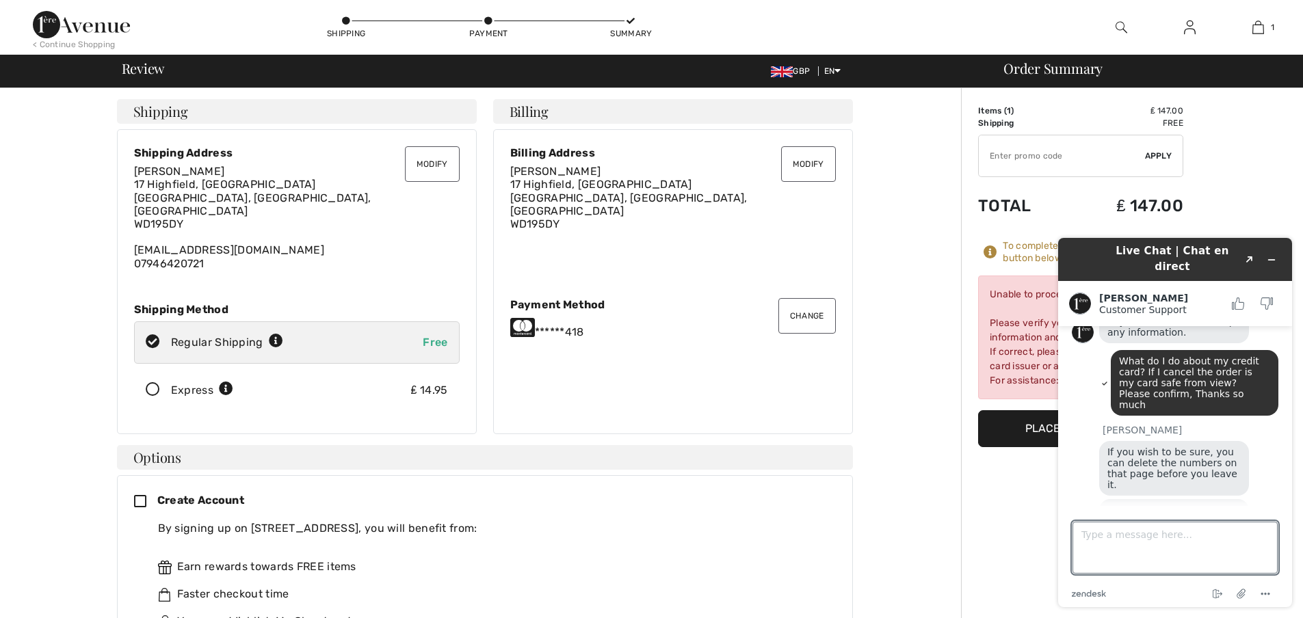
click at [1302, 224] on html "We value your privacy We use cookies to enhance your browsing experience, serve…" at bounding box center [651, 309] width 1303 height 618
click at [800, 306] on button "Change" at bounding box center [806, 316] width 57 height 36
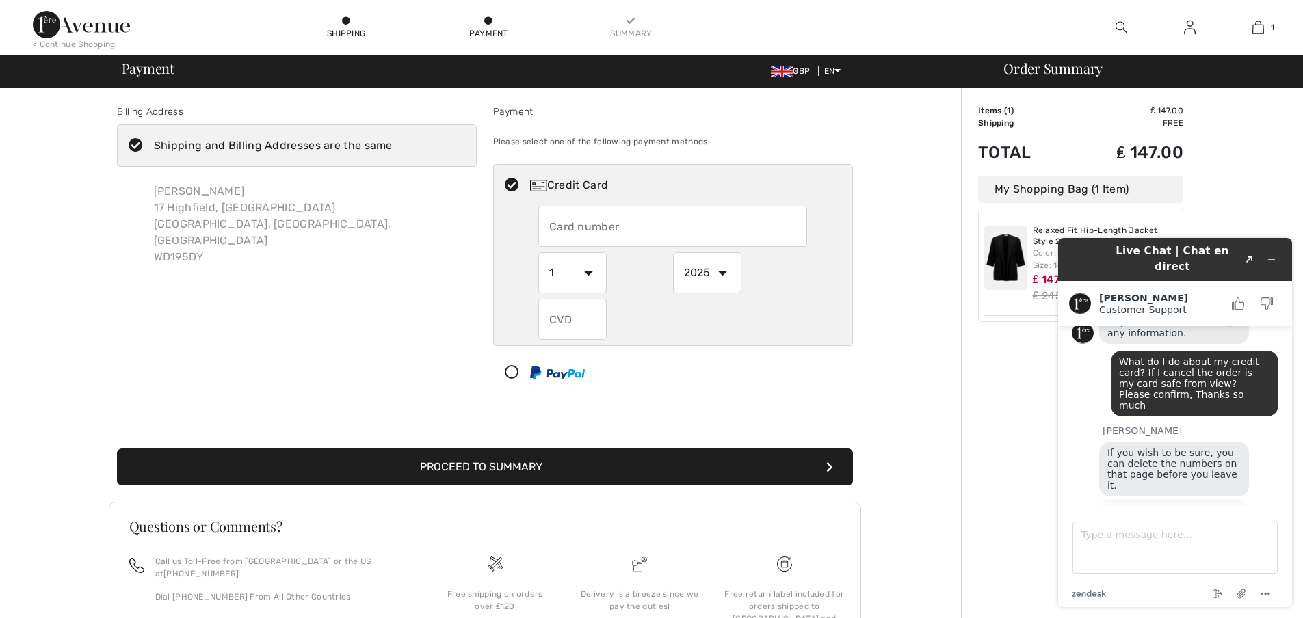
click at [1302, 352] on html "We value your privacy We use cookies to enhance your browsing experience, serve…" at bounding box center [651, 309] width 1303 height 618
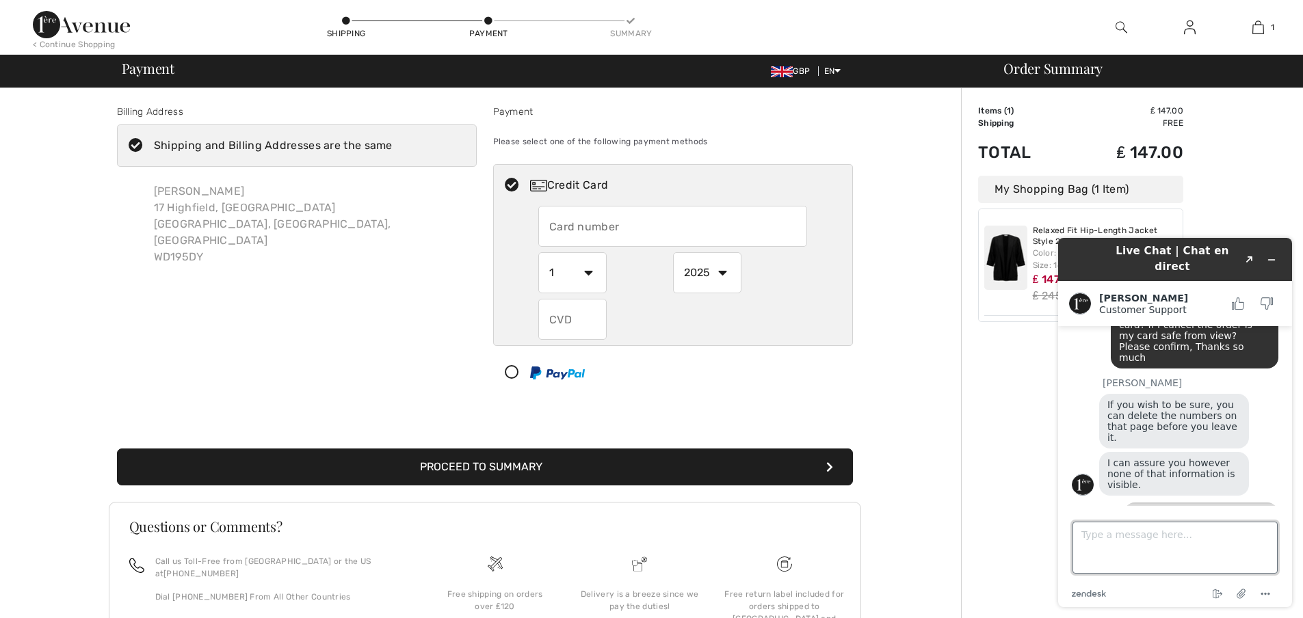
scroll to position [645, 0]
click at [1092, 538] on textarea "Type a message here..." at bounding box center [1174, 548] width 205 height 52
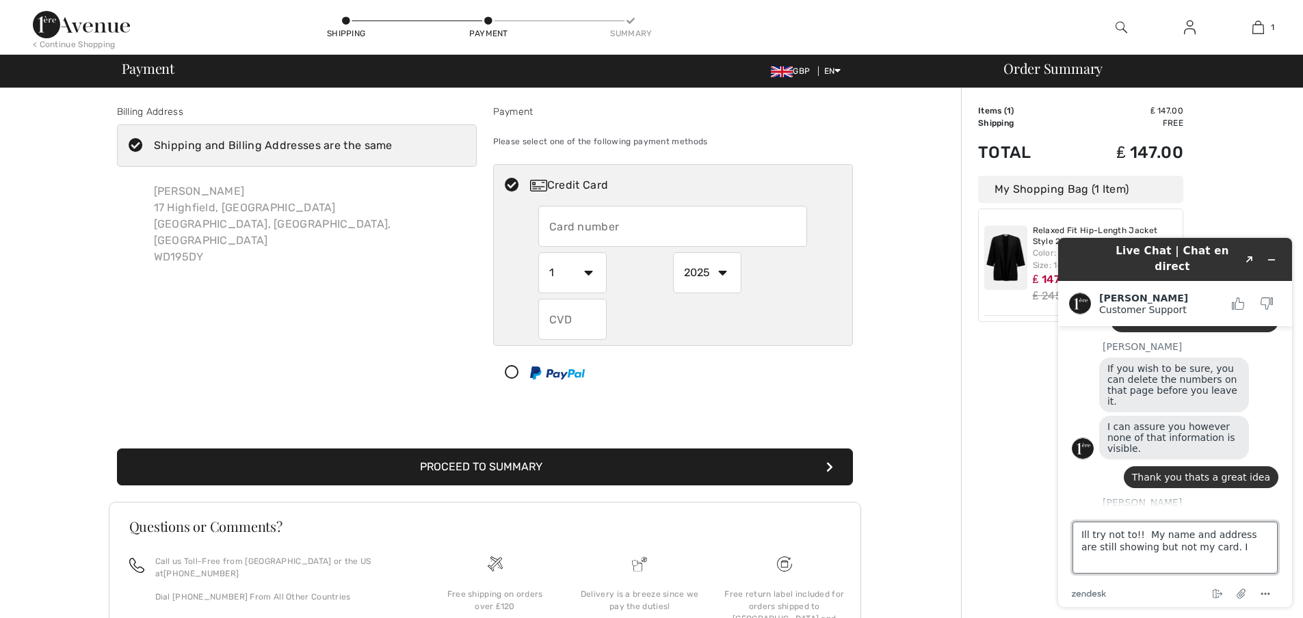
type textarea "Ill try not to!! My name and address are still showing but not my card."
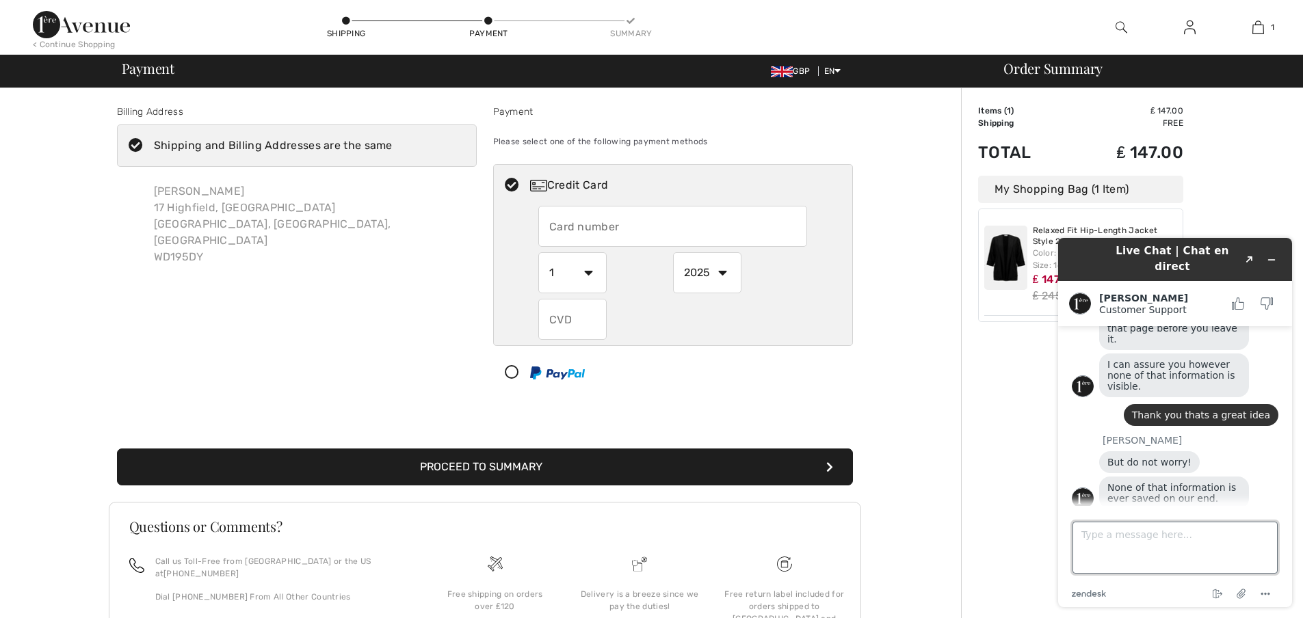
scroll to position [799, 0]
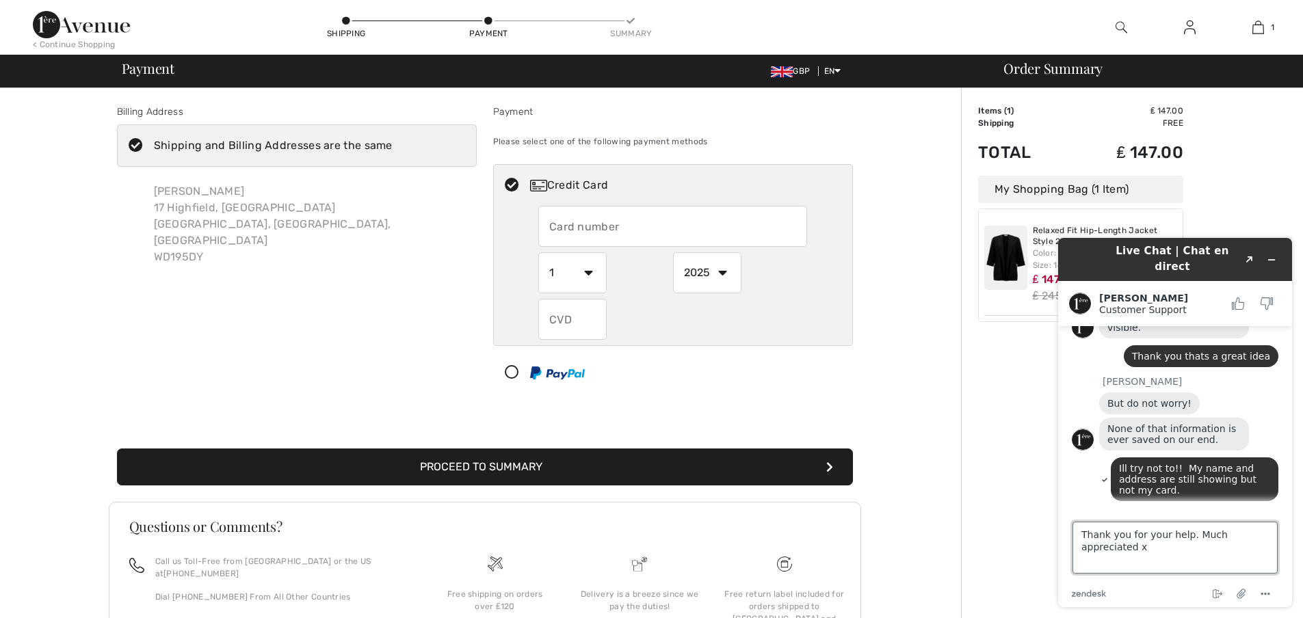
type textarea "Thank you for your help. Much appreciated xx"
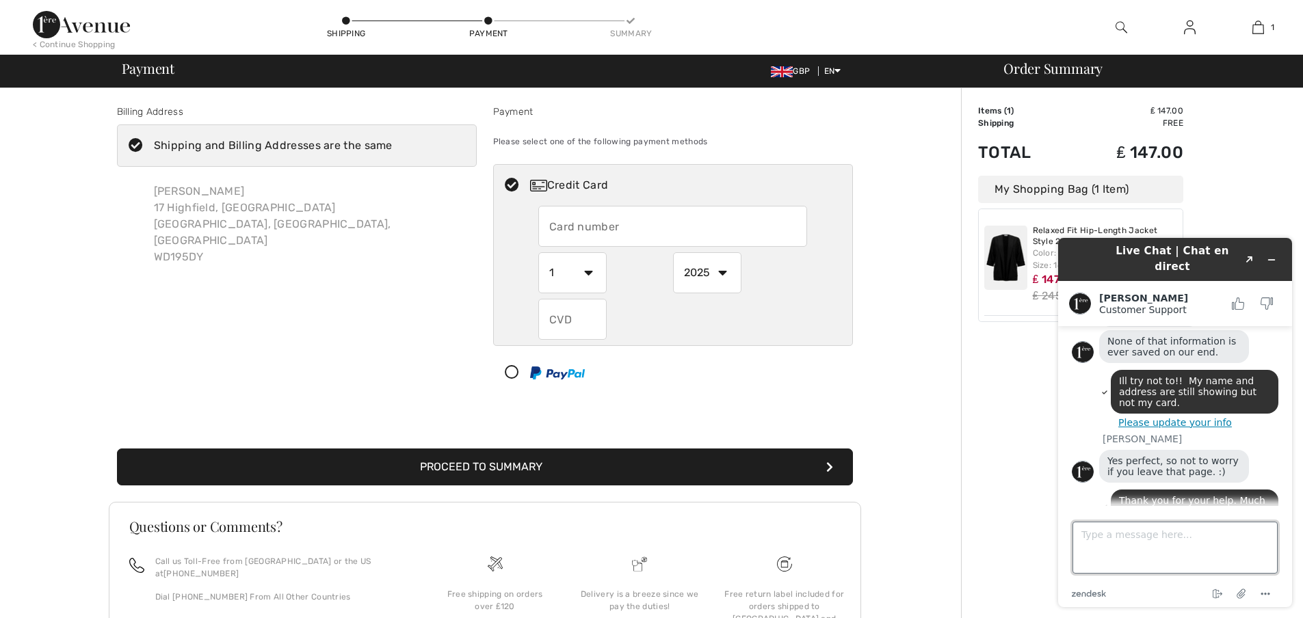
scroll to position [912, 0]
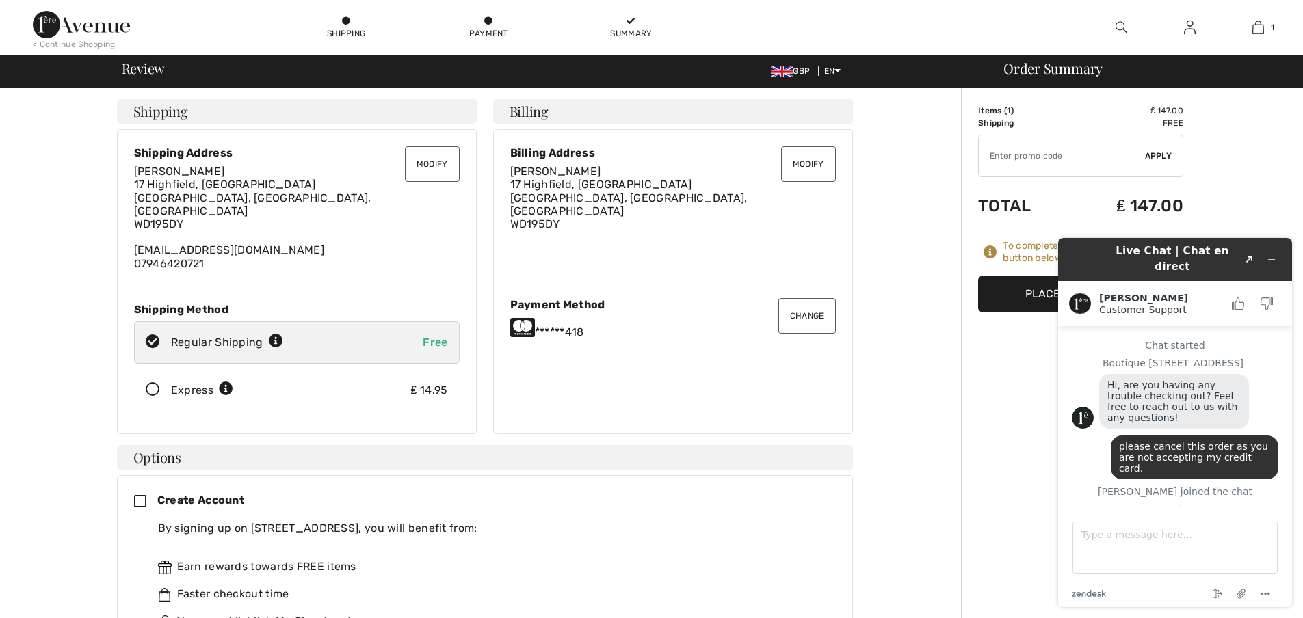
scroll to position [900, 0]
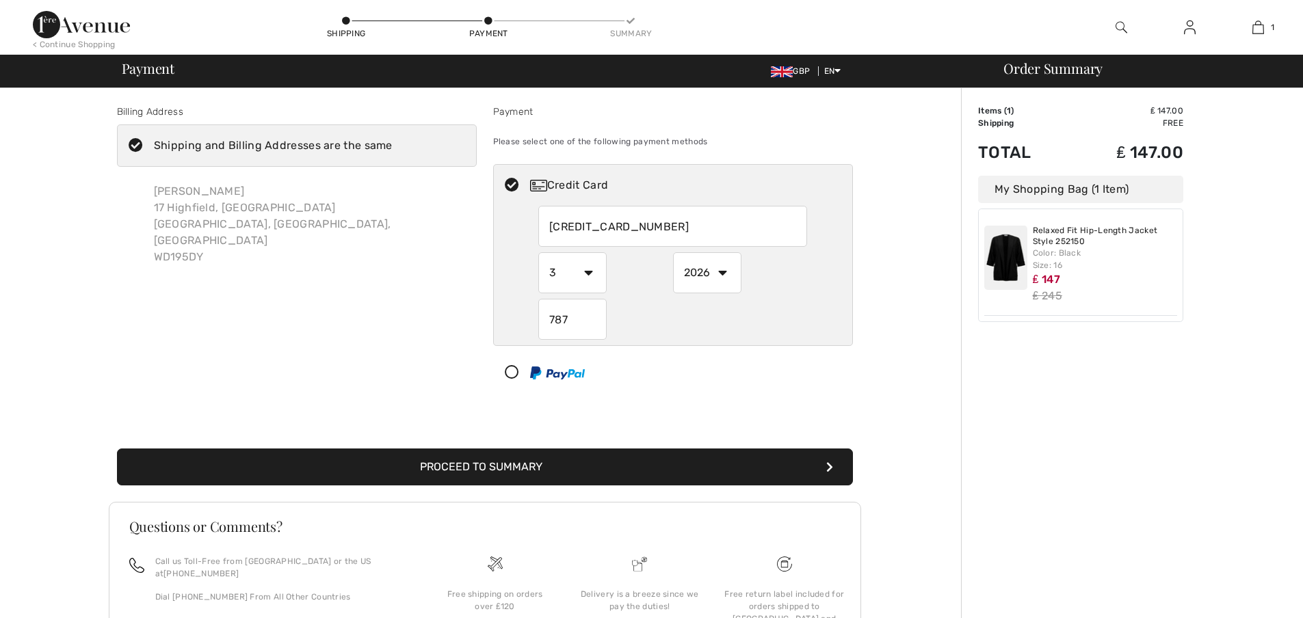
select select "3"
select select "2026"
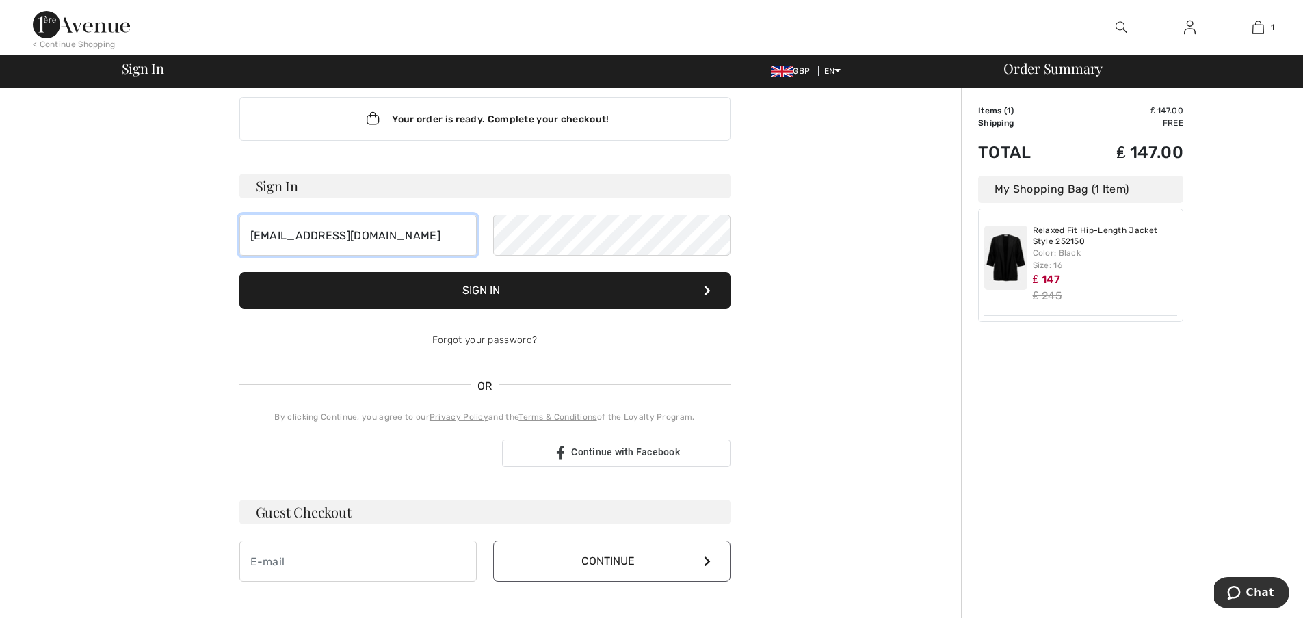
drag, startPoint x: 352, startPoint y: 233, endPoint x: 244, endPoint y: 237, distance: 108.1
click at [244, 237] on input "[EMAIL_ADDRESS][DOMAIN_NAME]" at bounding box center [357, 235] width 237 height 41
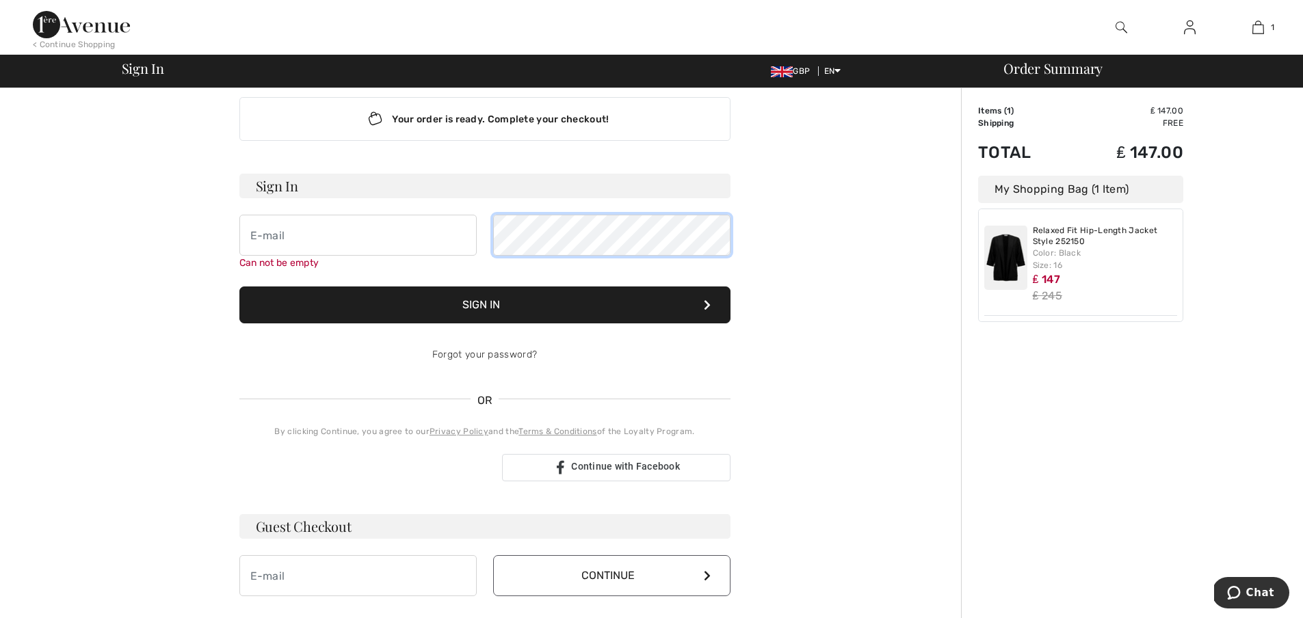
click at [487, 233] on div "Can not be empty" at bounding box center [484, 242] width 491 height 55
click at [705, 305] on icon at bounding box center [707, 305] width 7 height 11
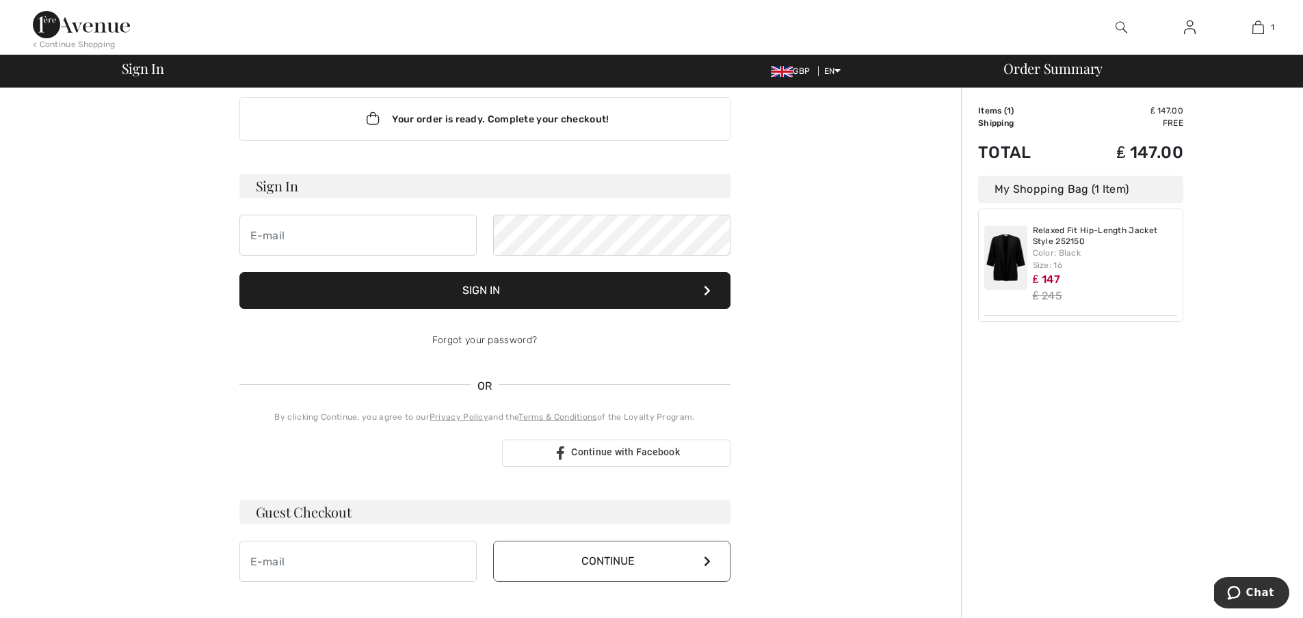
click at [705, 305] on button "Sign In" at bounding box center [484, 290] width 491 height 37
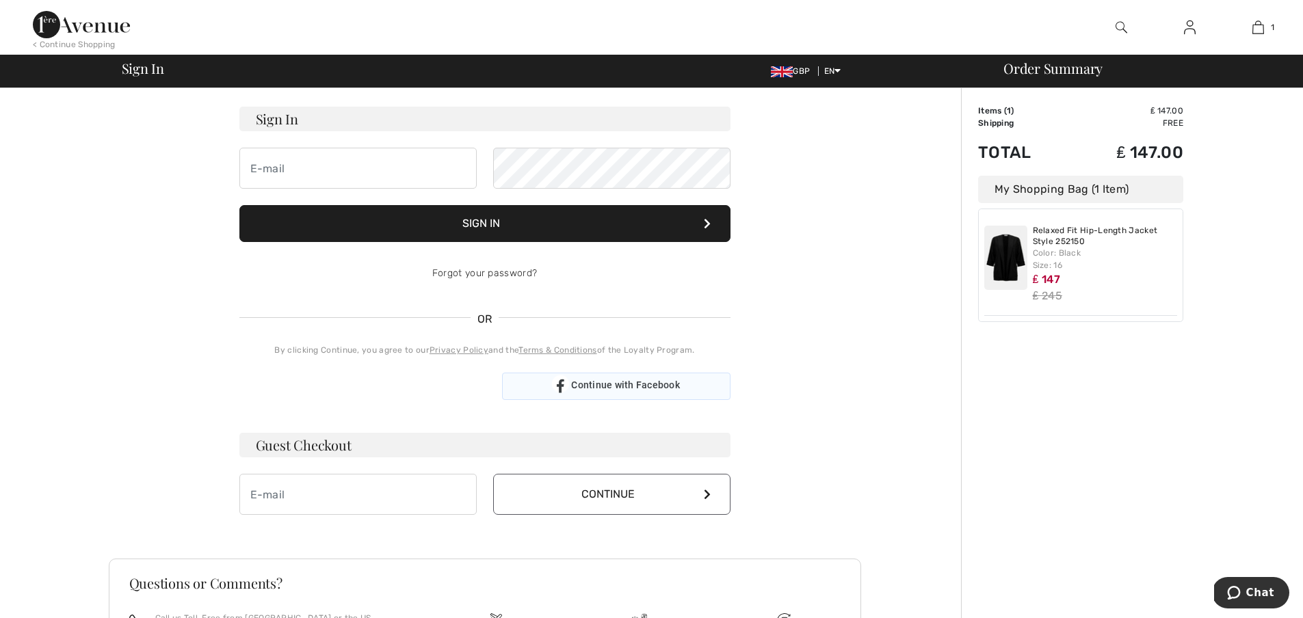
scroll to position [124, 0]
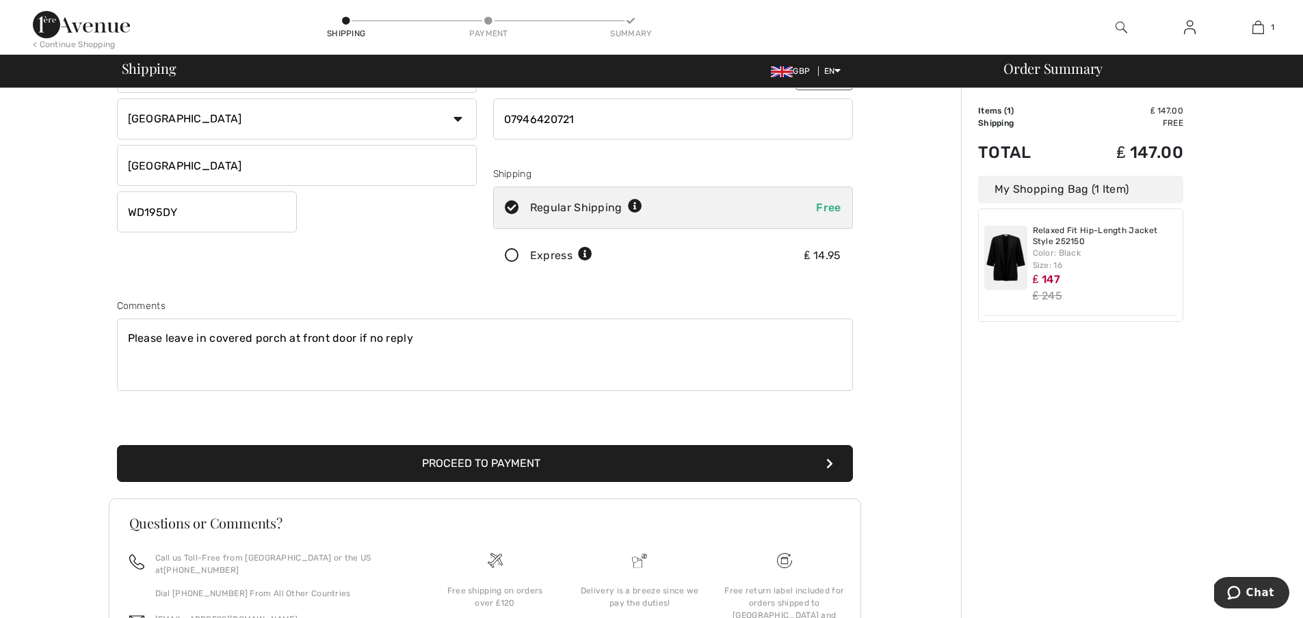
drag, startPoint x: 598, startPoint y: 122, endPoint x: 494, endPoint y: 120, distance: 104.0
click at [497, 118] on input "phone" at bounding box center [673, 118] width 360 height 41
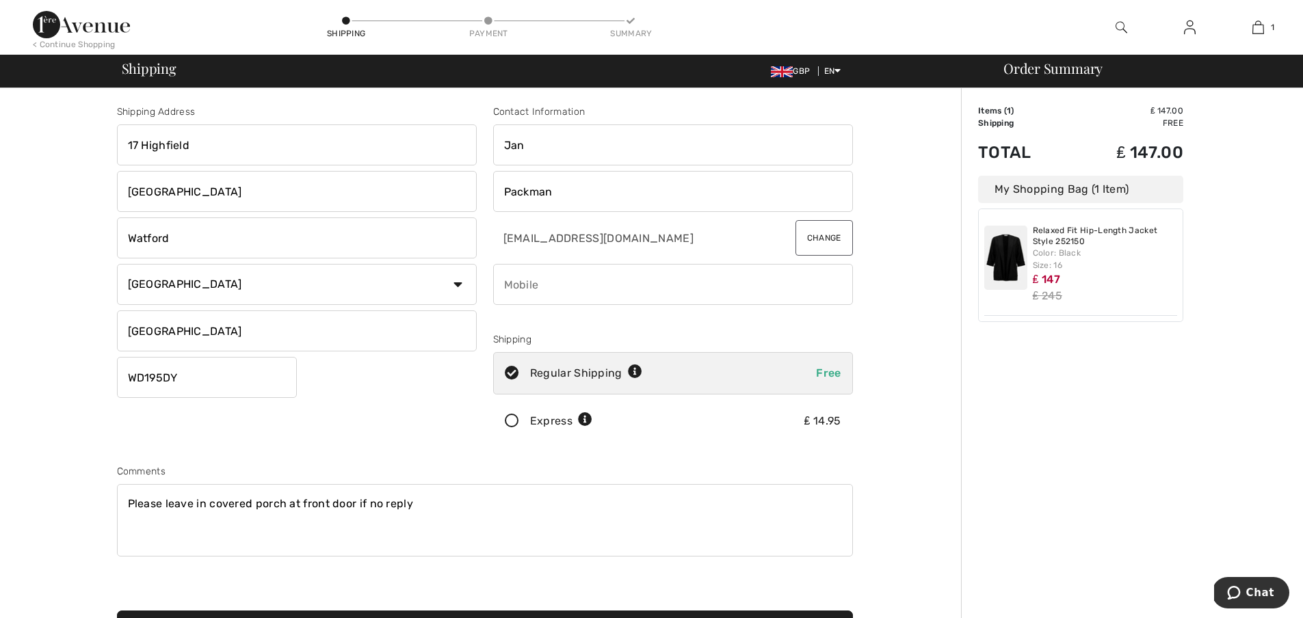
click at [514, 143] on input "Jan" at bounding box center [673, 144] width 360 height 41
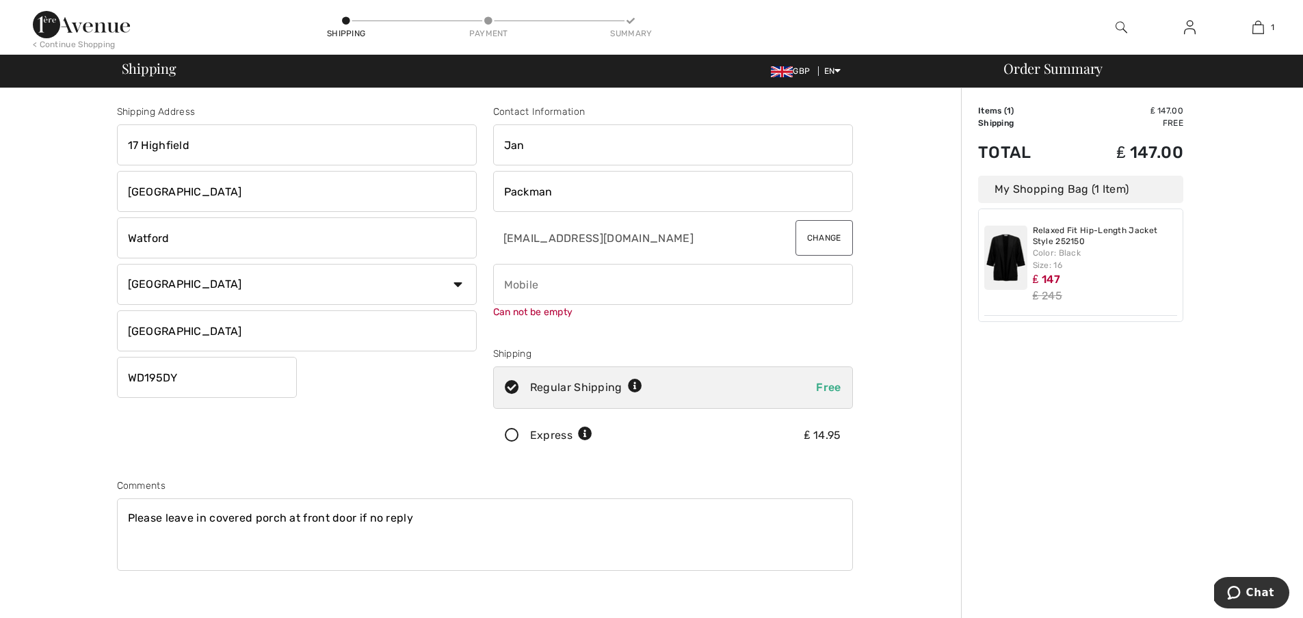
drag, startPoint x: 513, startPoint y: 143, endPoint x: 498, endPoint y: 143, distance: 15.0
click at [498, 143] on input "Jan" at bounding box center [673, 144] width 360 height 41
drag, startPoint x: 518, startPoint y: 148, endPoint x: 502, endPoint y: 150, distance: 16.5
click at [505, 149] on input "Jan" at bounding box center [673, 144] width 360 height 41
drag, startPoint x: 559, startPoint y: 196, endPoint x: 537, endPoint y: 195, distance: 21.9
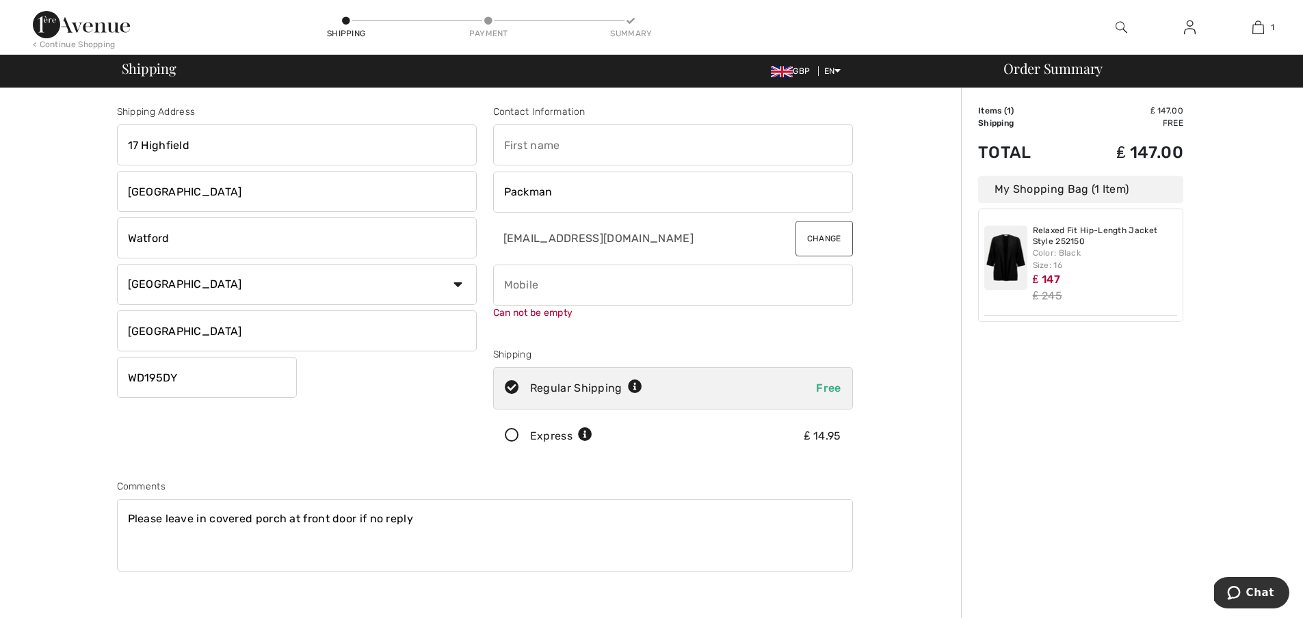
click at [546, 195] on input "Packman" at bounding box center [673, 192] width 360 height 41
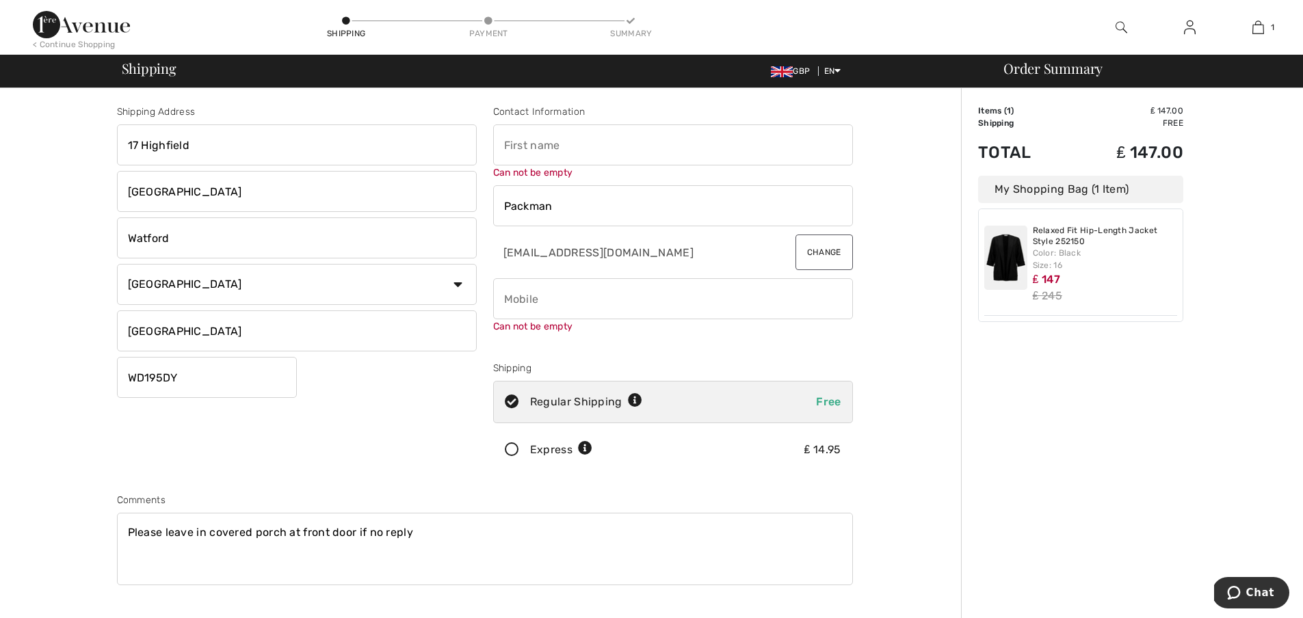
drag, startPoint x: 513, startPoint y: 194, endPoint x: 490, endPoint y: 194, distance: 23.3
click at [490, 194] on div "Contact Information Can not be empty Packman [EMAIL_ADDRESS][DOMAIN_NAME] Chang…" at bounding box center [673, 291] width 376 height 372
type input "P"
click at [616, 247] on input "[EMAIL_ADDRESS][DOMAIN_NAME]" at bounding box center [628, 254] width 270 height 41
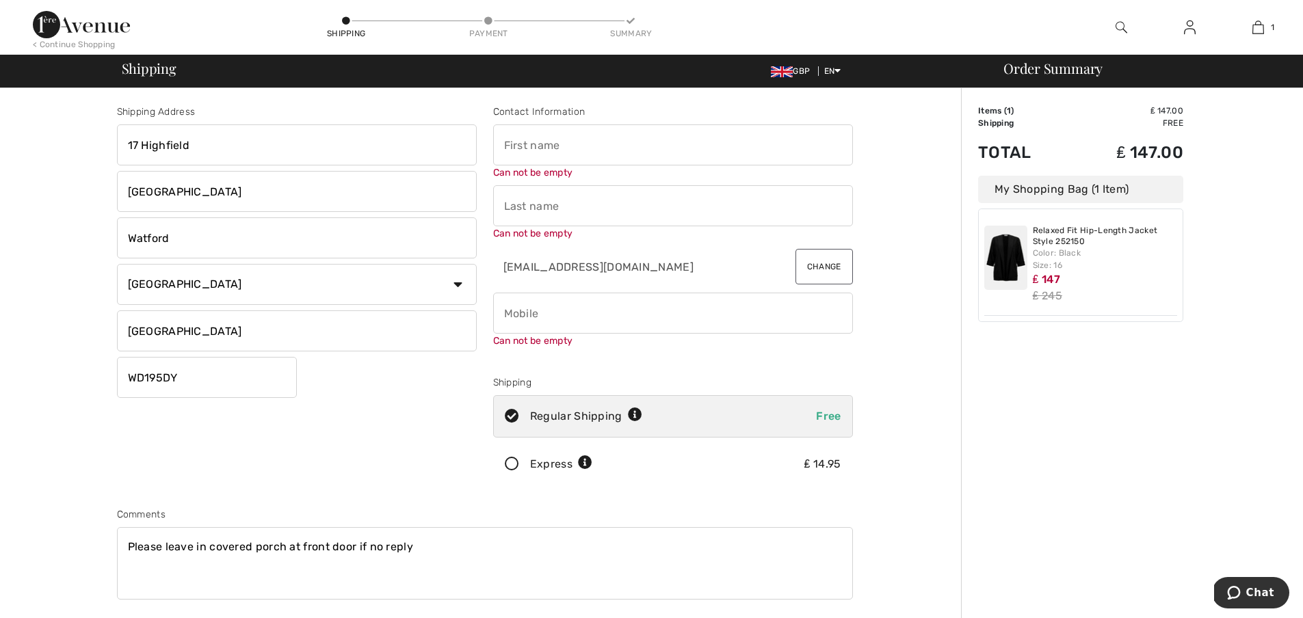
click at [619, 267] on input "[EMAIL_ADDRESS][DOMAIN_NAME]" at bounding box center [628, 266] width 270 height 41
drag, startPoint x: 617, startPoint y: 264, endPoint x: 503, endPoint y: 267, distance: 114.2
click at [503, 267] on input "[EMAIL_ADDRESS][DOMAIN_NAME]" at bounding box center [628, 266] width 270 height 41
click at [611, 270] on input "[EMAIL_ADDRESS][DOMAIN_NAME]" at bounding box center [628, 266] width 270 height 41
drag, startPoint x: 596, startPoint y: 269, endPoint x: 577, endPoint y: 268, distance: 18.5
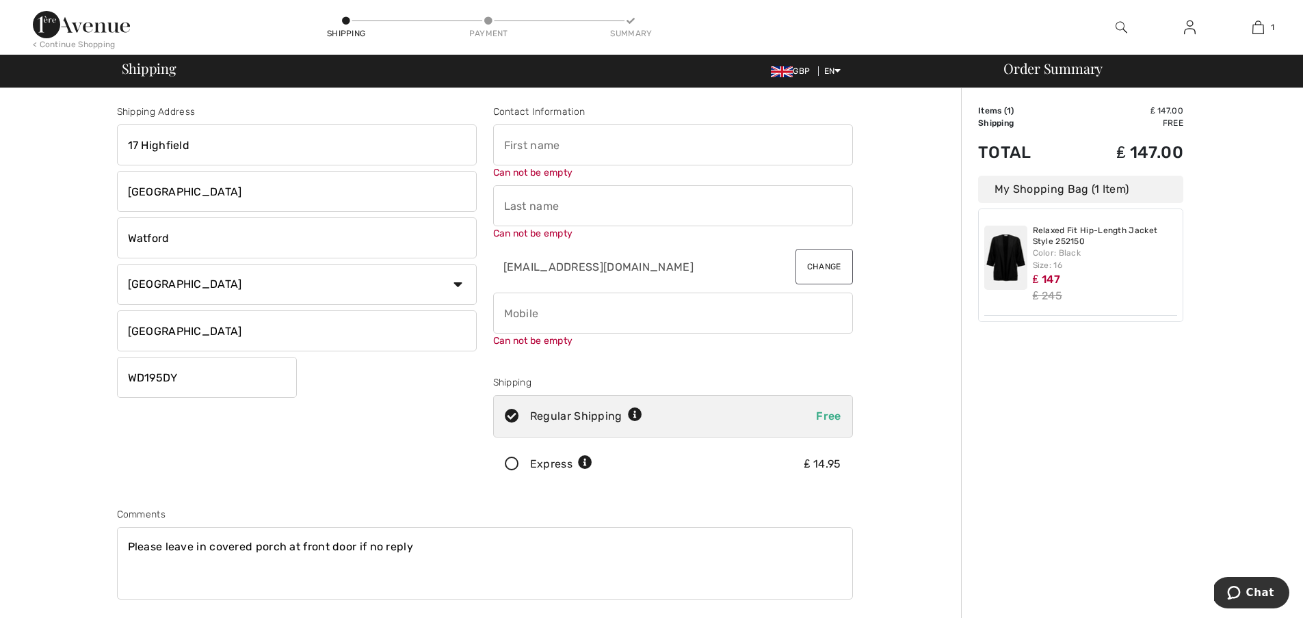
click at [585, 269] on input "[EMAIL_ADDRESS][DOMAIN_NAME]" at bounding box center [628, 266] width 270 height 41
drag, startPoint x: 168, startPoint y: 146, endPoint x: 116, endPoint y: 149, distance: 52.1
click at [117, 149] on div "17 Highfield" at bounding box center [297, 144] width 360 height 41
